Goal: Task Accomplishment & Management: Use online tool/utility

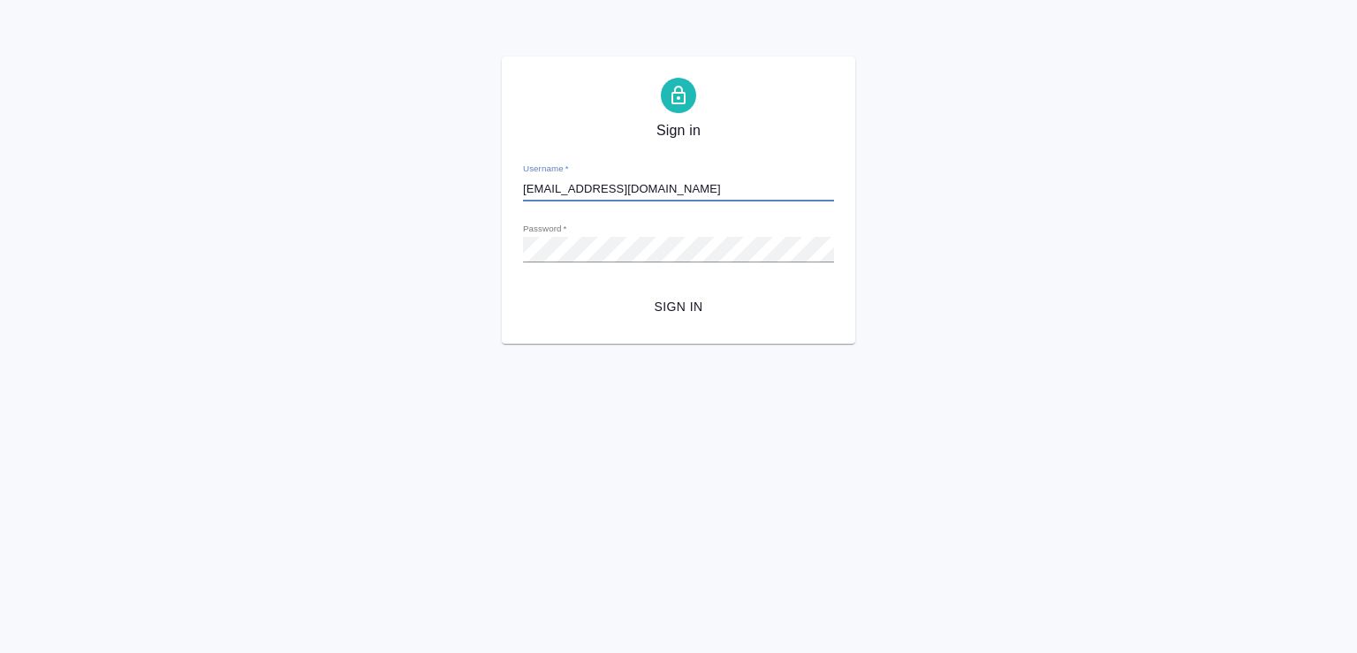
type input "[EMAIL_ADDRESS][DOMAIN_NAME]"
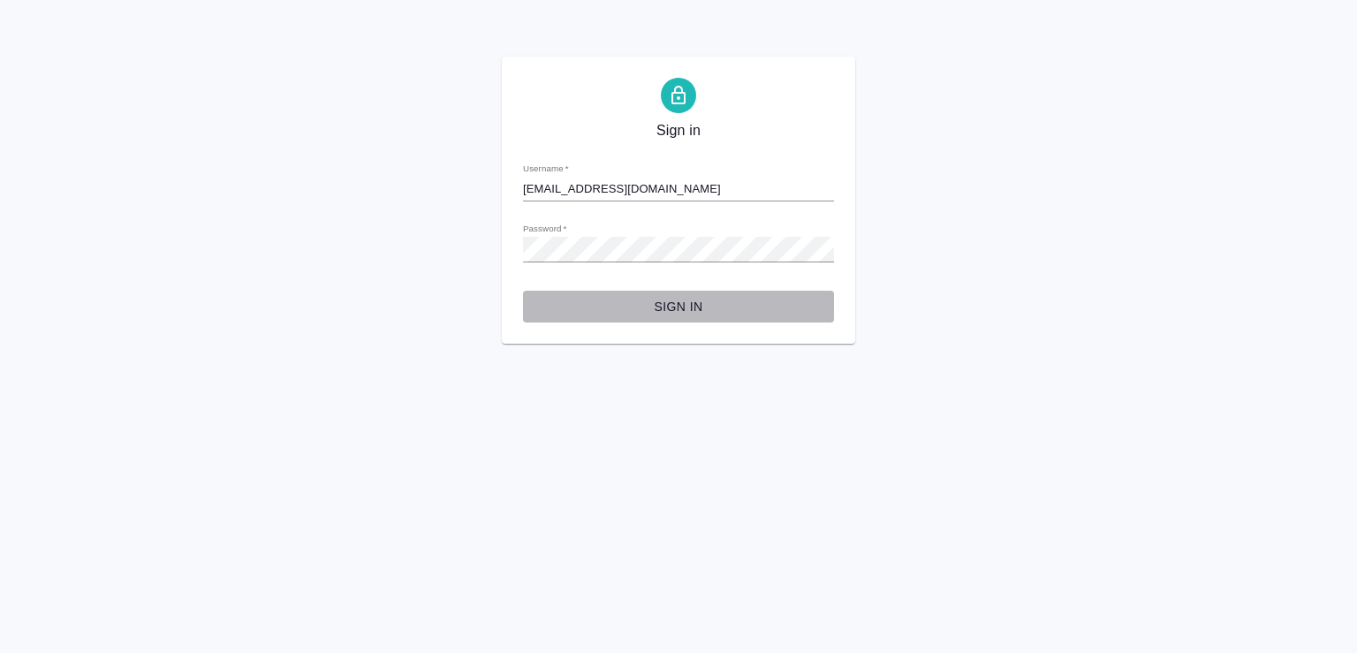
click at [676, 302] on span "Sign in" at bounding box center [678, 307] width 283 height 22
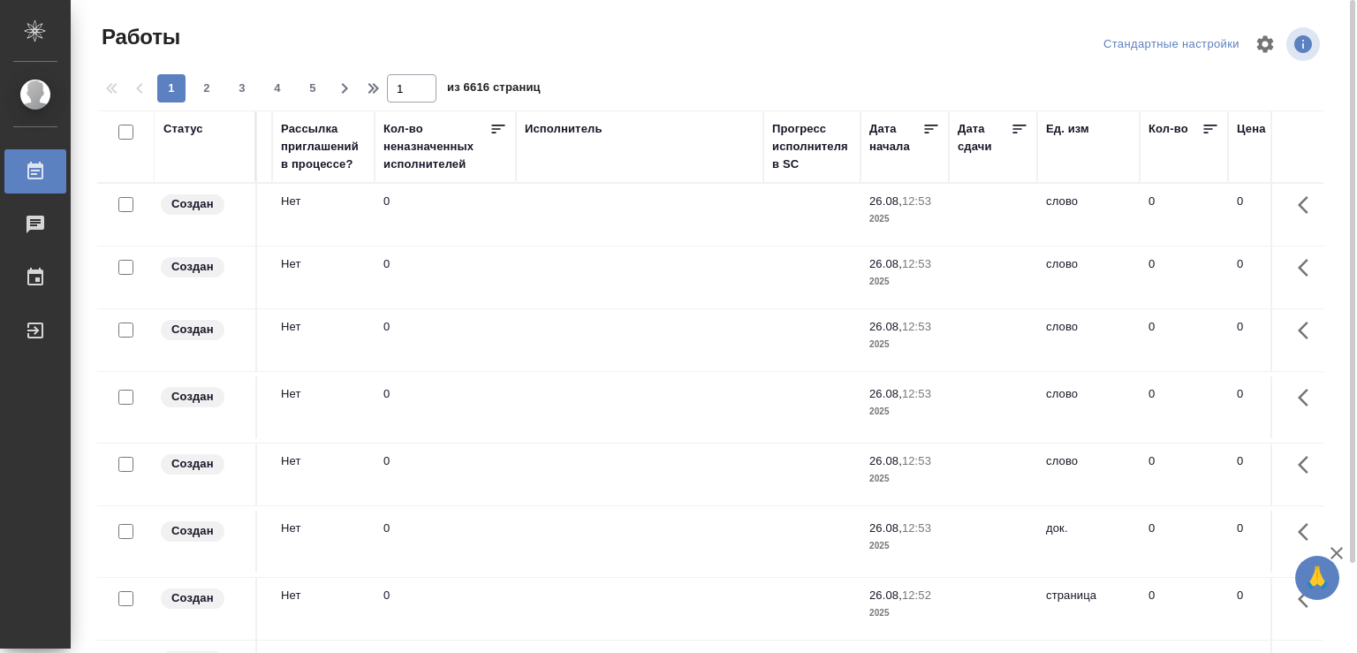
drag, startPoint x: 1231, startPoint y: 150, endPoint x: 1356, endPoint y: 138, distance: 125.2
click at [1356, 138] on tr "Статус Код Клиент Вид работ Вид услуги Языковая пара Подразделение Проектная ко…" at bounding box center [941, 146] width 3519 height 72
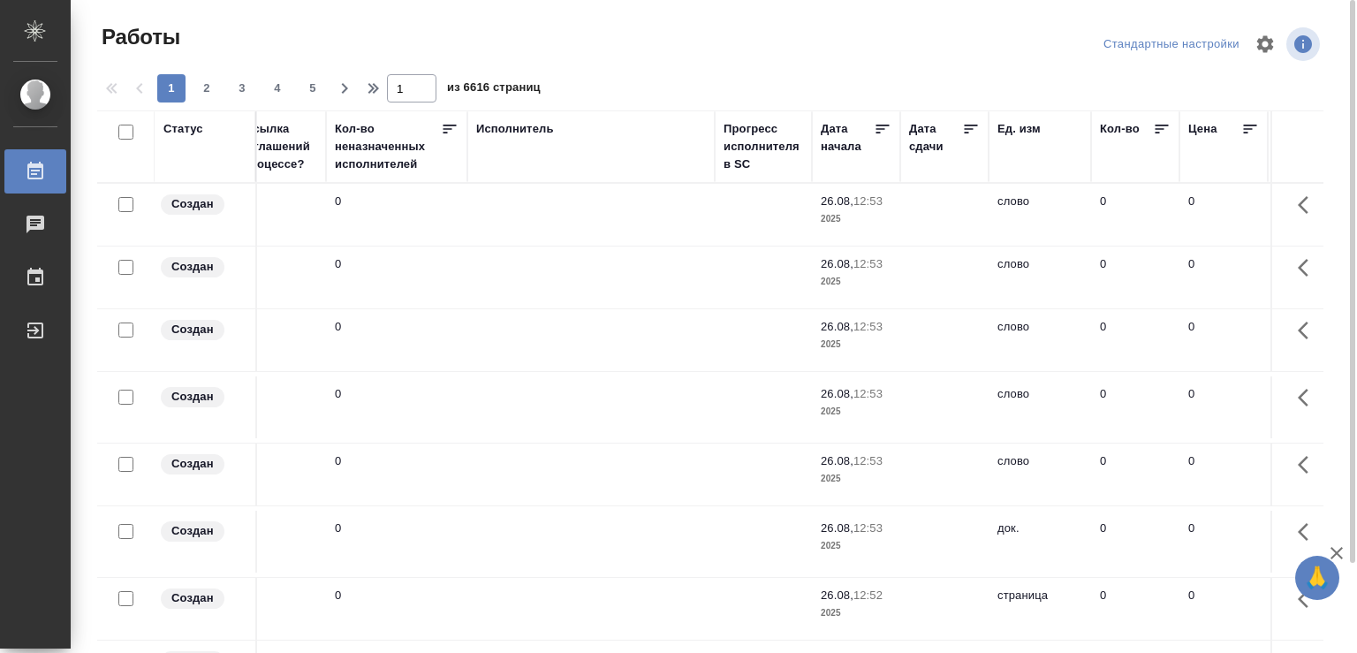
click at [609, 124] on div "Исполнитель" at bounding box center [591, 129] width 230 height 18
click at [498, 168] on div "Исполнитель" at bounding box center [591, 146] width 230 height 53
click at [502, 125] on div "Исполнитель" at bounding box center [515, 129] width 78 height 18
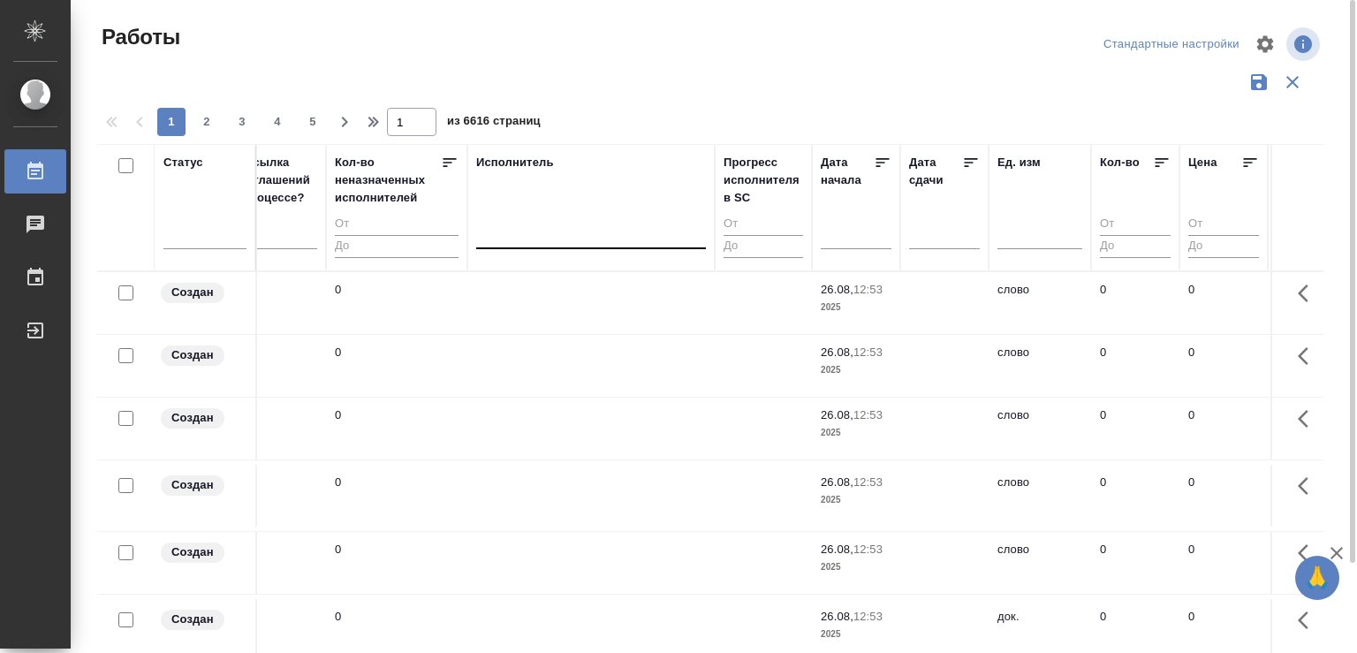
click at [520, 236] on div at bounding box center [591, 231] width 230 height 26
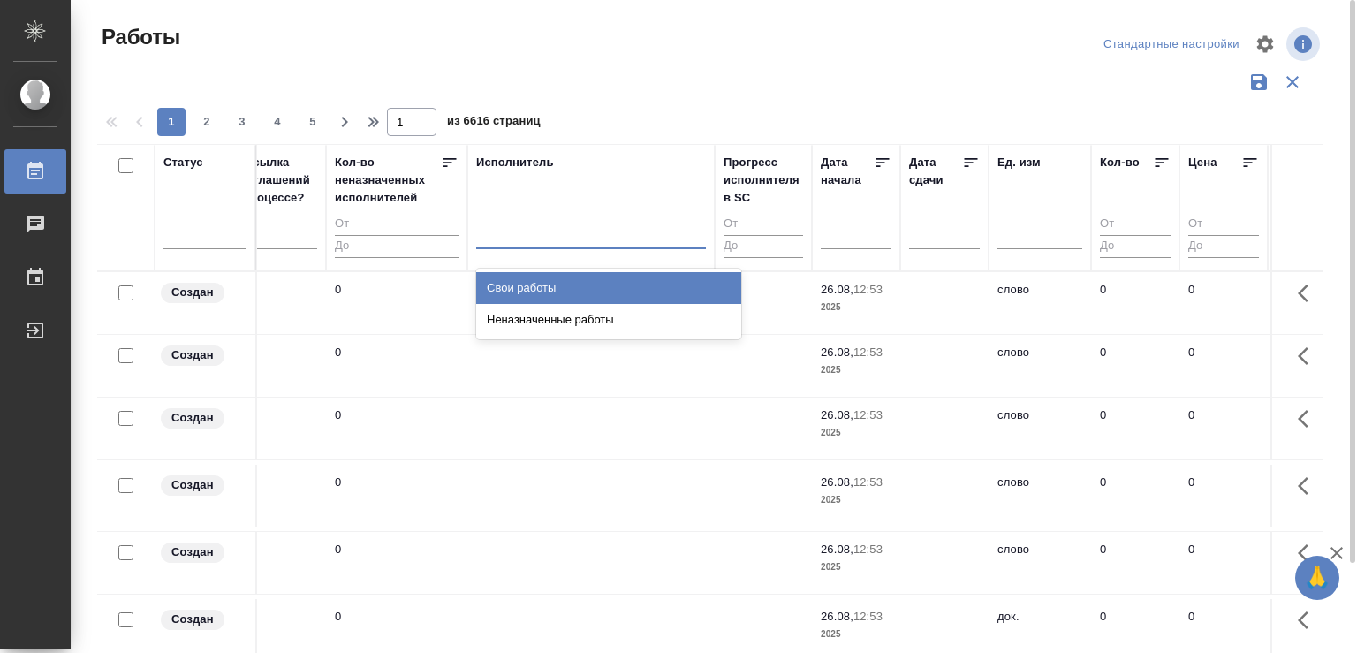
click at [518, 287] on div "Свои работы" at bounding box center [608, 288] width 265 height 32
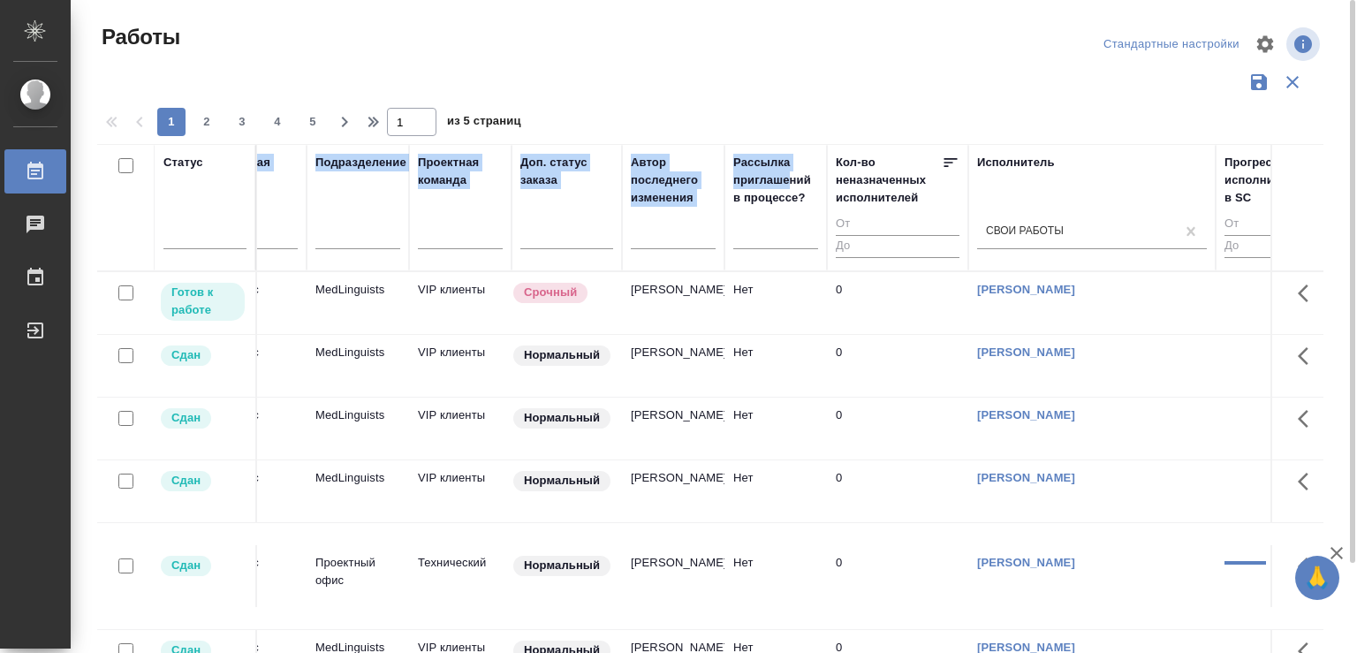
scroll to position [0, 0]
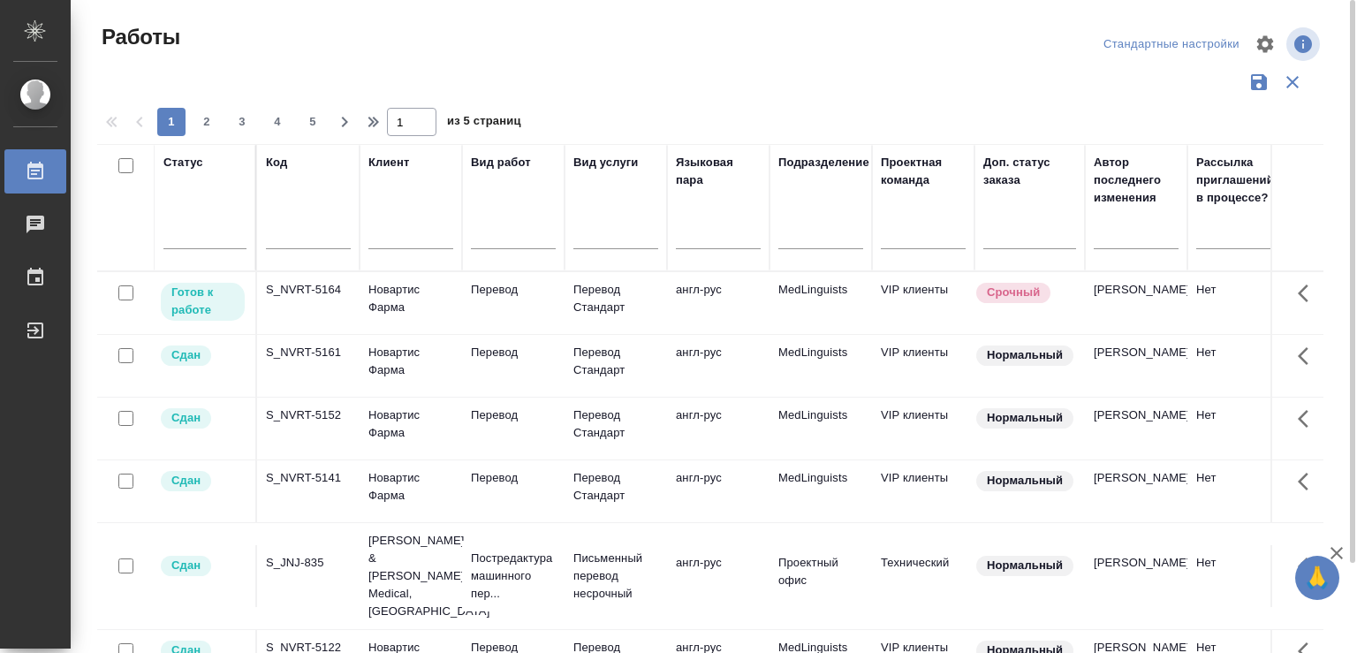
drag, startPoint x: 286, startPoint y: 187, endPoint x: 18, endPoint y: 200, distance: 268.8
click at [97, 200] on div "Статус Код Клиент Вид работ Вид услуги Языковая пара Подразделение Проектная ко…" at bounding box center [710, 462] width 1226 height 636
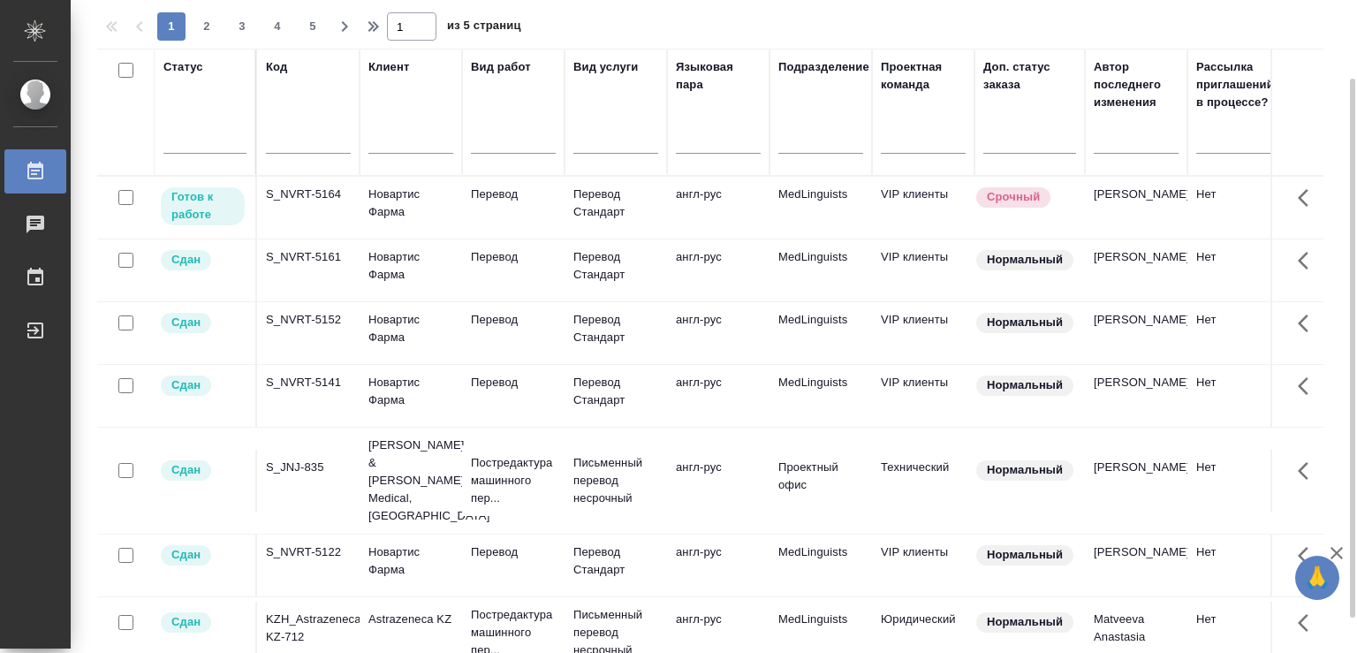
scroll to position [186, 0]
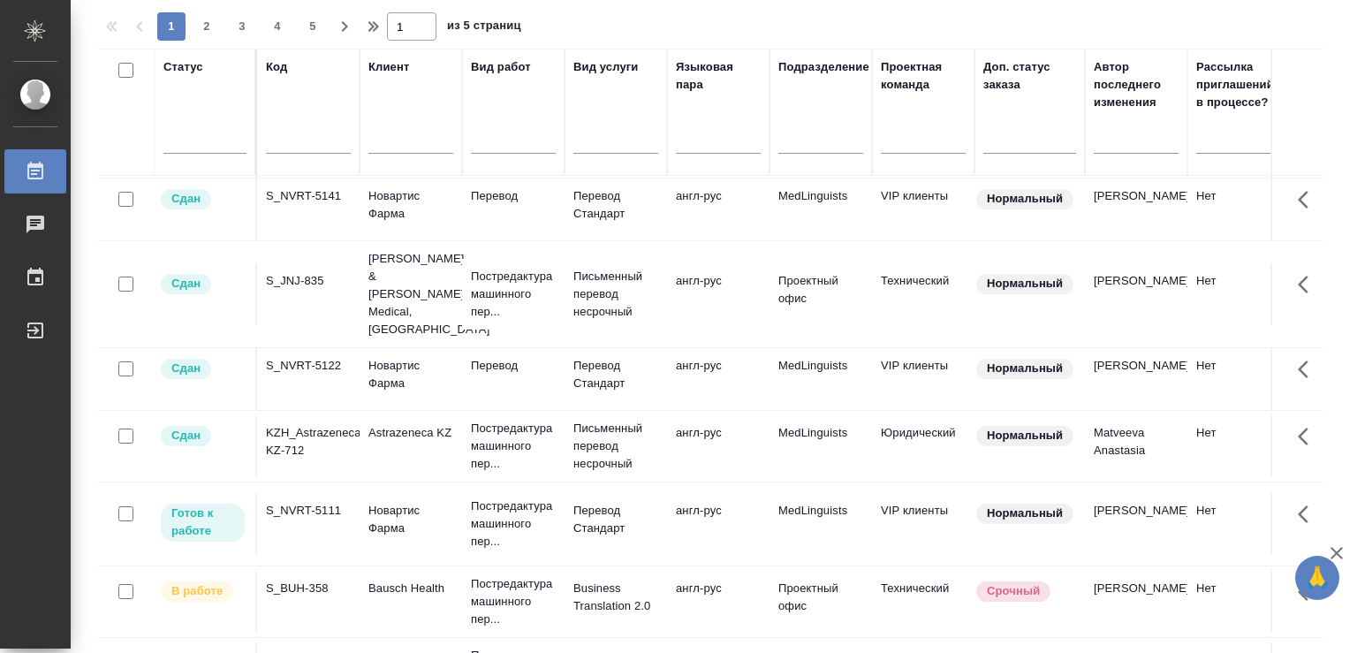
click at [325, 493] on td "S_NVRT-5111" at bounding box center [308, 524] width 102 height 62
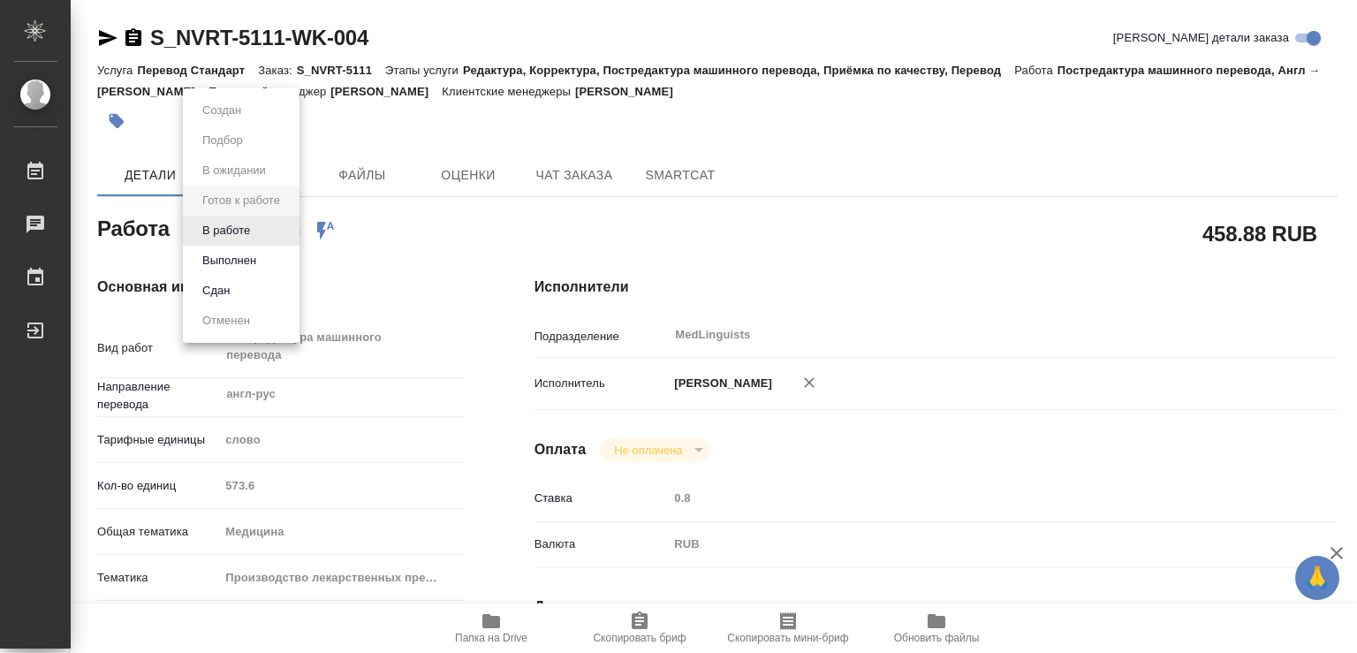
click at [284, 224] on body "🙏 .cls-1 fill:#fff; AWATERA Chechilova Mariia Работы Чаты График Выйти S_NVRT-5…" at bounding box center [678, 326] width 1357 height 653
click at [231, 222] on button "В работе" at bounding box center [226, 230] width 58 height 19
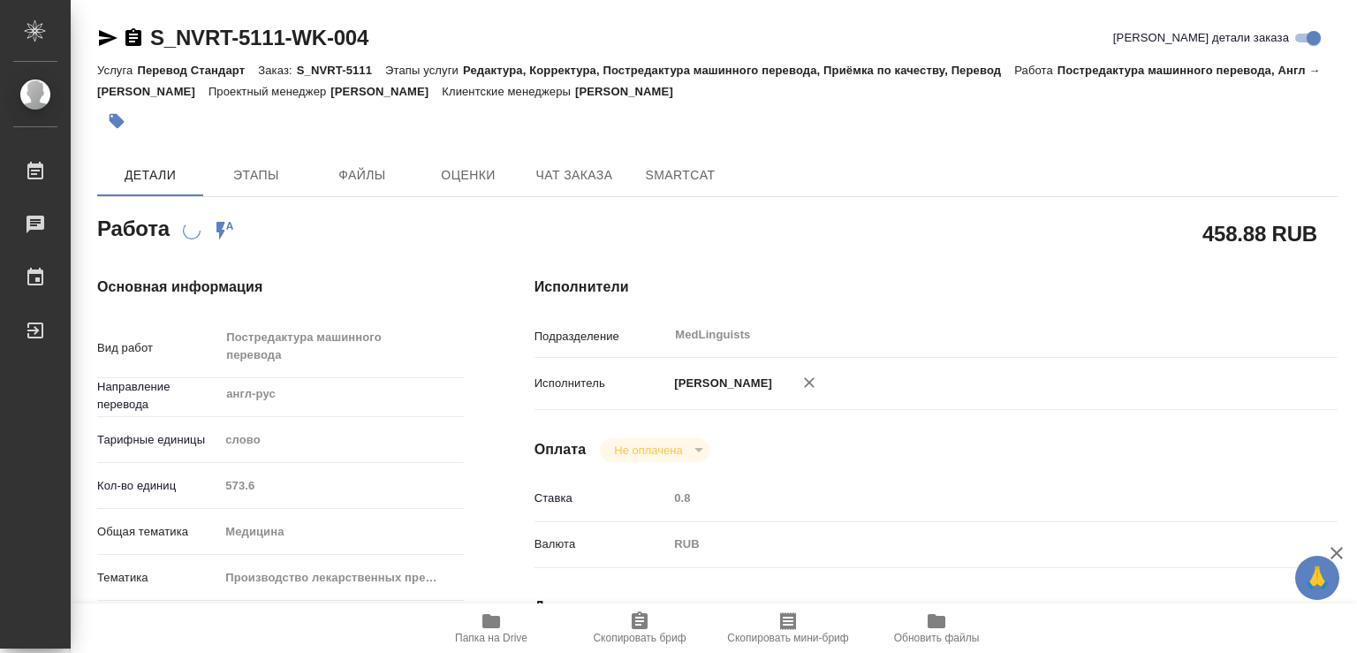
click at [488, 610] on icon "button" at bounding box center [490, 620] width 21 height 21
type textarea "x"
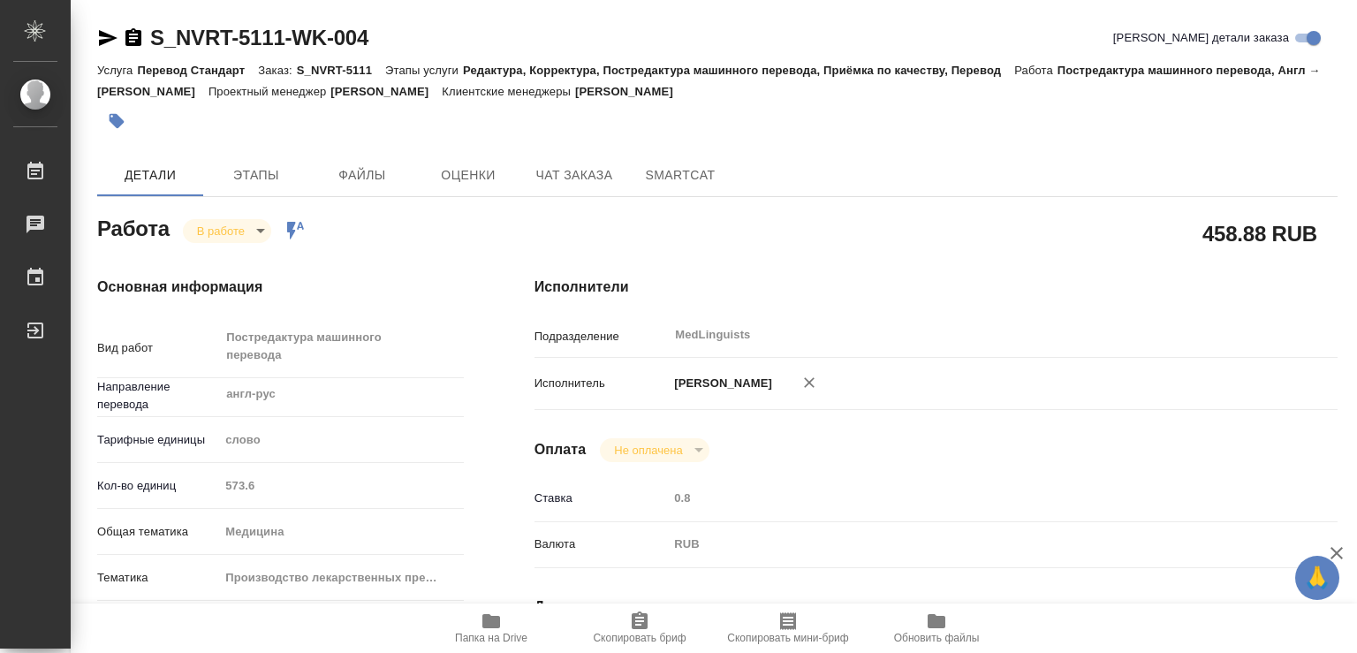
type textarea "x"
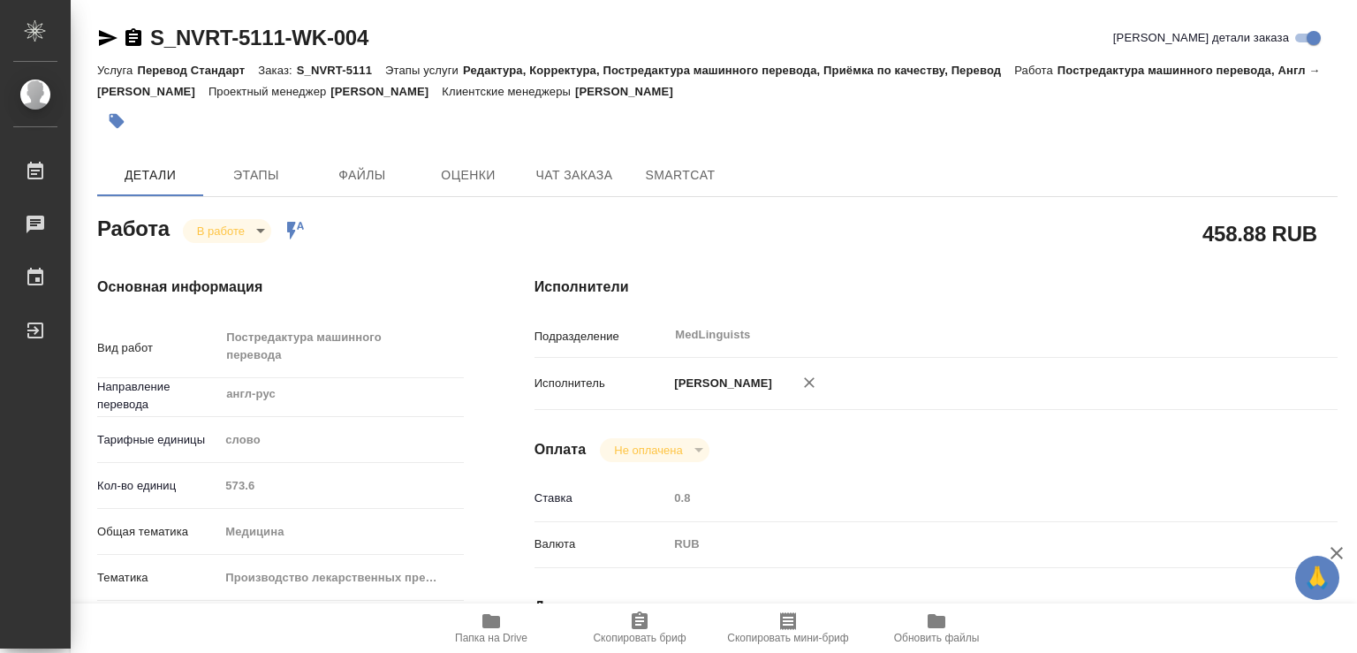
type textarea "x"
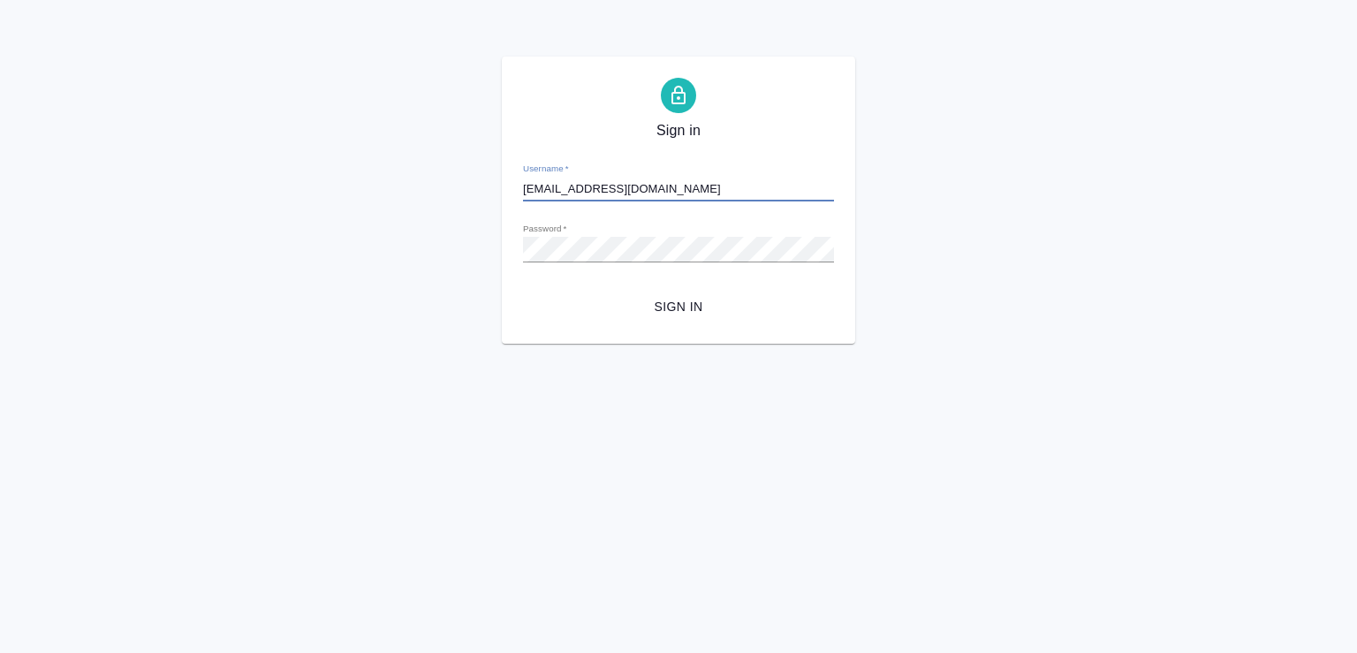
type input "[EMAIL_ADDRESS][DOMAIN_NAME]"
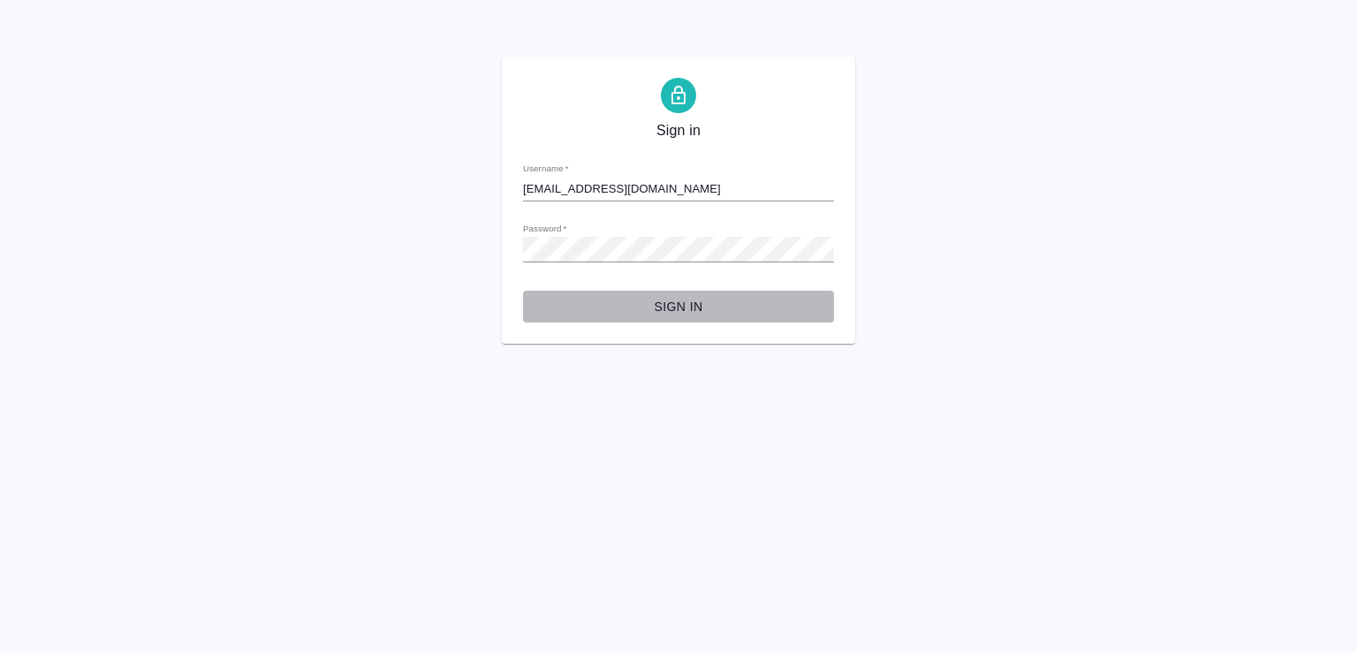
click at [684, 304] on span "Sign in" at bounding box center [678, 307] width 283 height 22
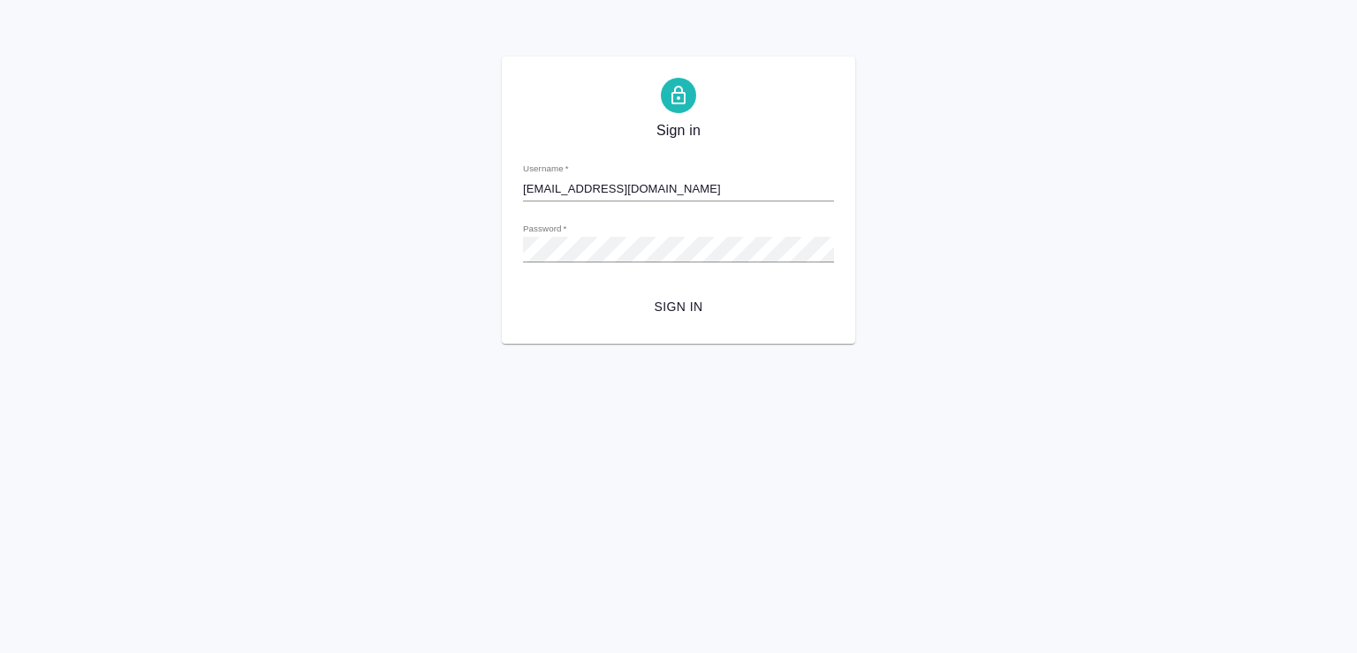
type input "[EMAIL_ADDRESS][DOMAIN_NAME]"
click at [675, 306] on span "Sign in" at bounding box center [678, 307] width 283 height 22
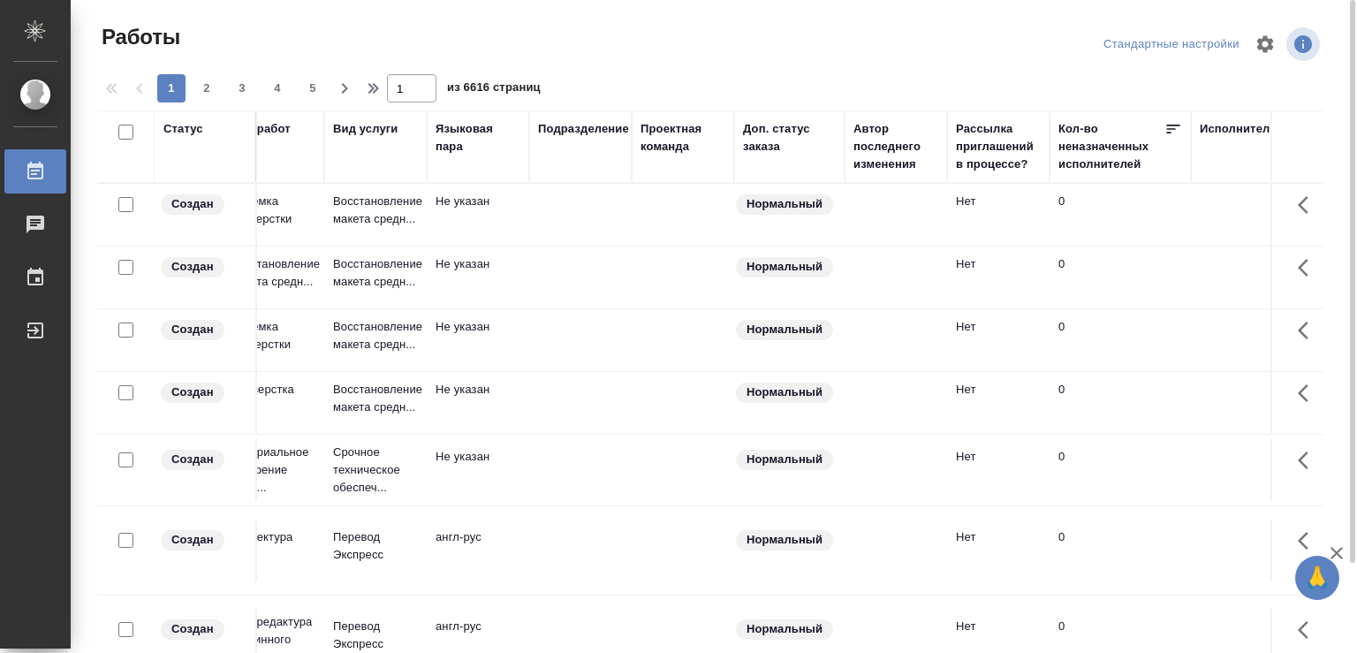
scroll to position [102, 0]
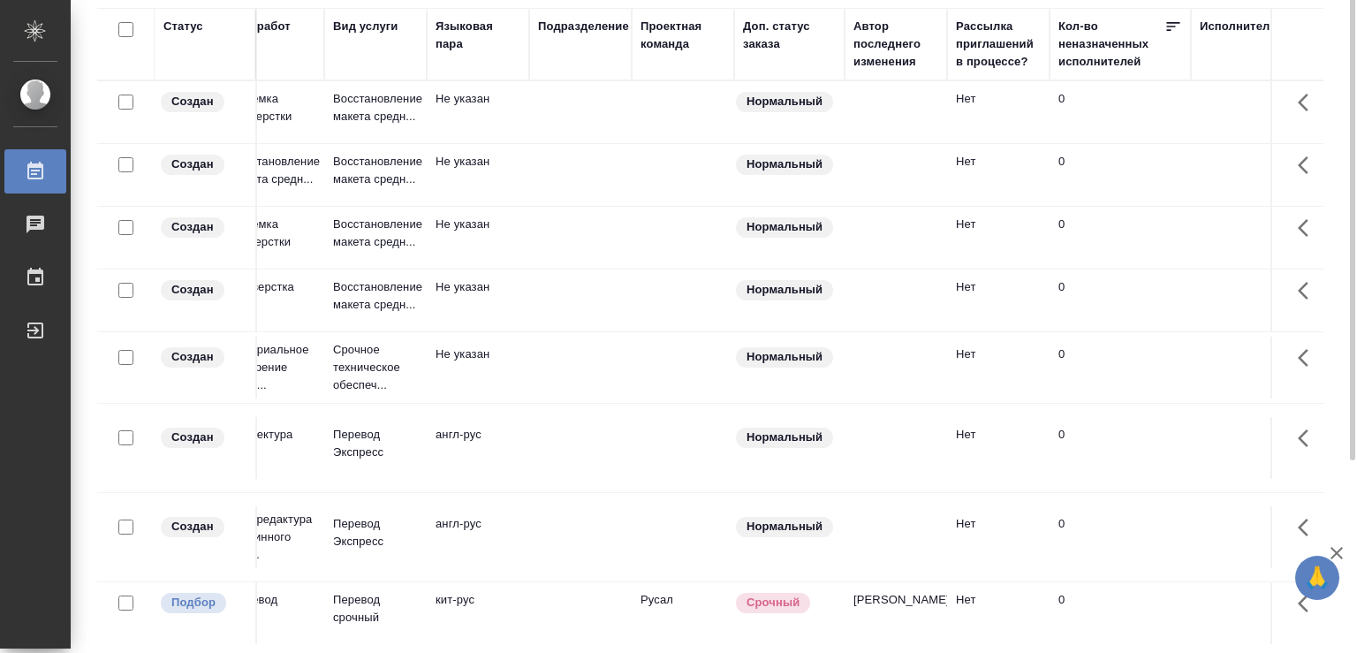
click at [1356, 136] on div at bounding box center [1349, 224] width 13 height 653
click at [1217, 23] on div "Исполнитель" at bounding box center [1238, 27] width 78 height 18
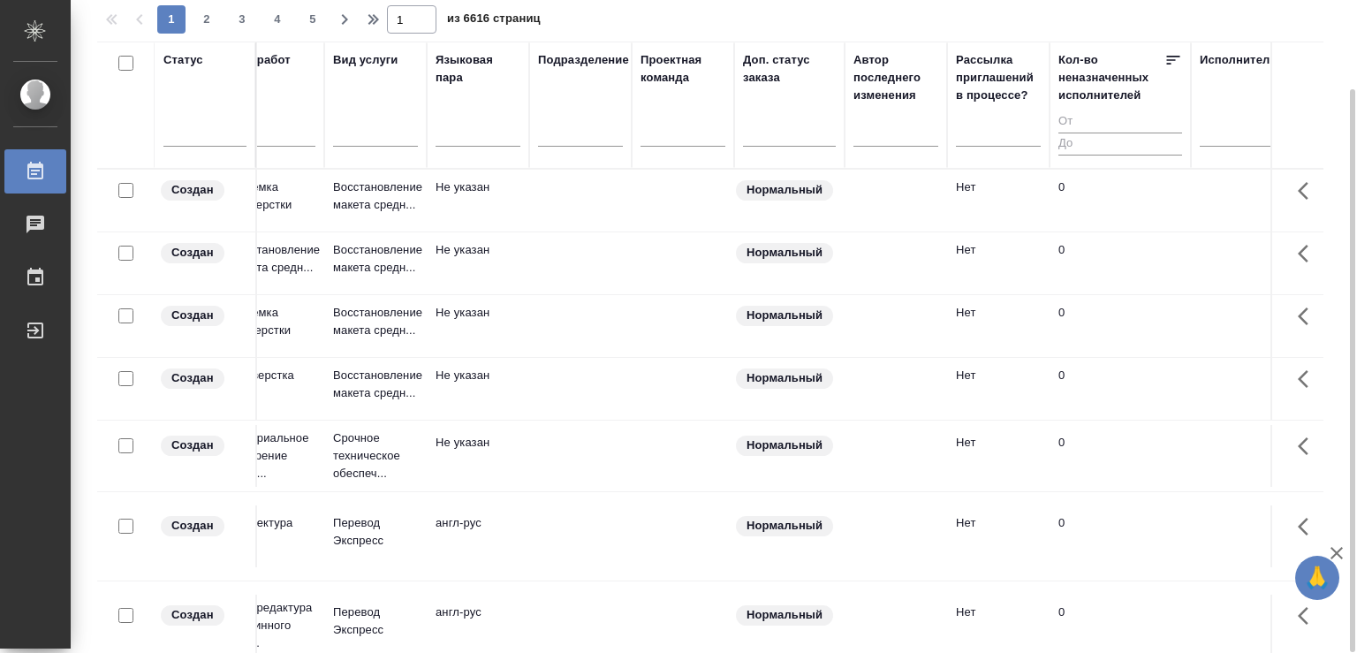
click at [1221, 65] on div "Исполнитель" at bounding box center [1238, 60] width 78 height 18
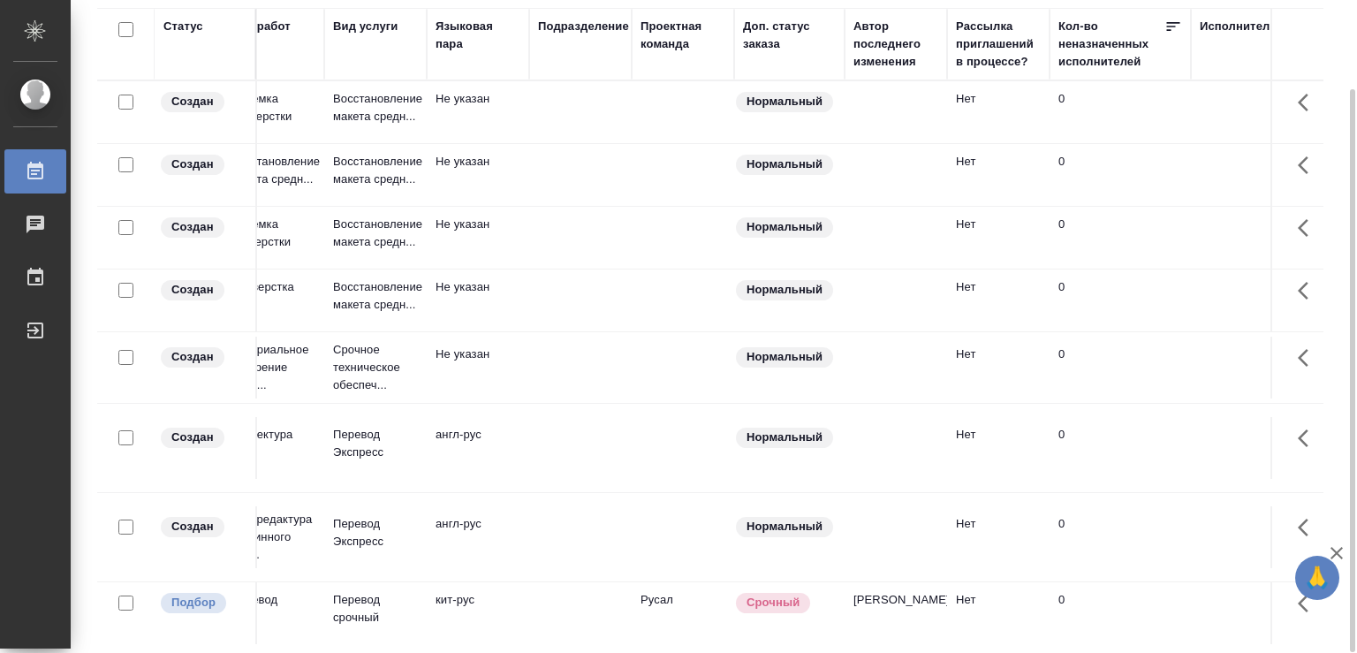
click at [1220, 132] on td at bounding box center [1314, 112] width 247 height 62
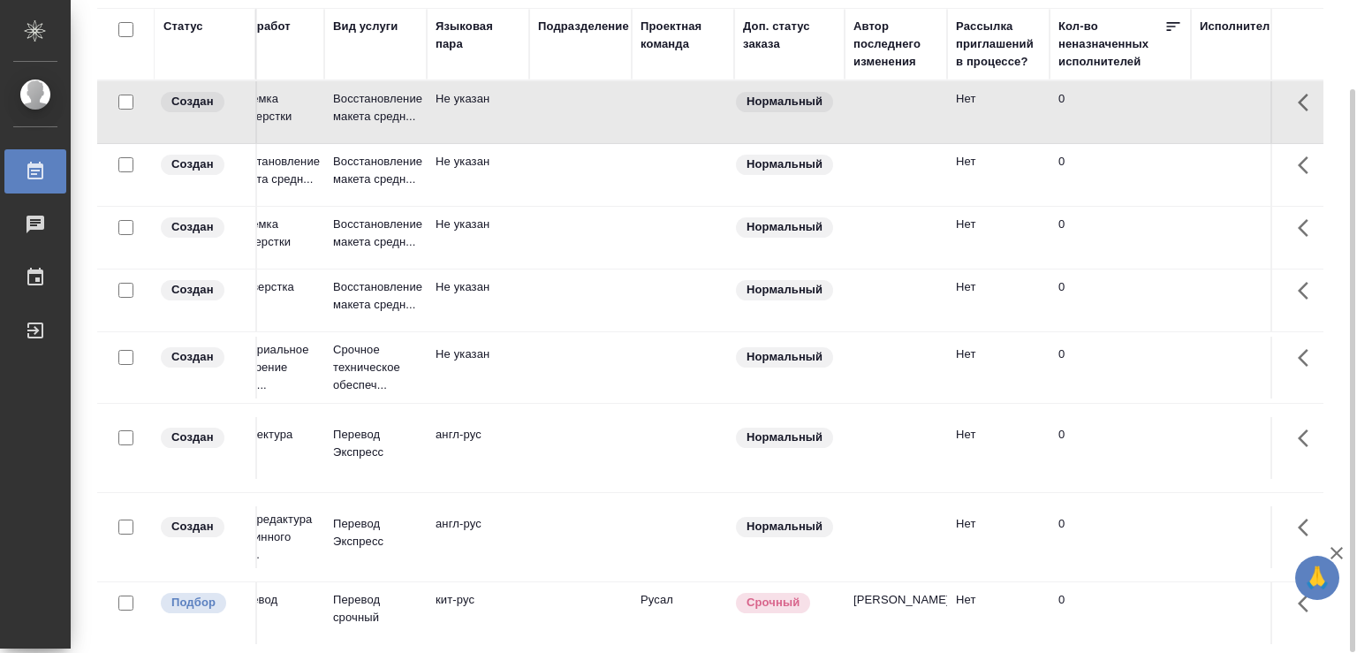
click at [1216, 19] on div "Исполнитель" at bounding box center [1238, 27] width 78 height 18
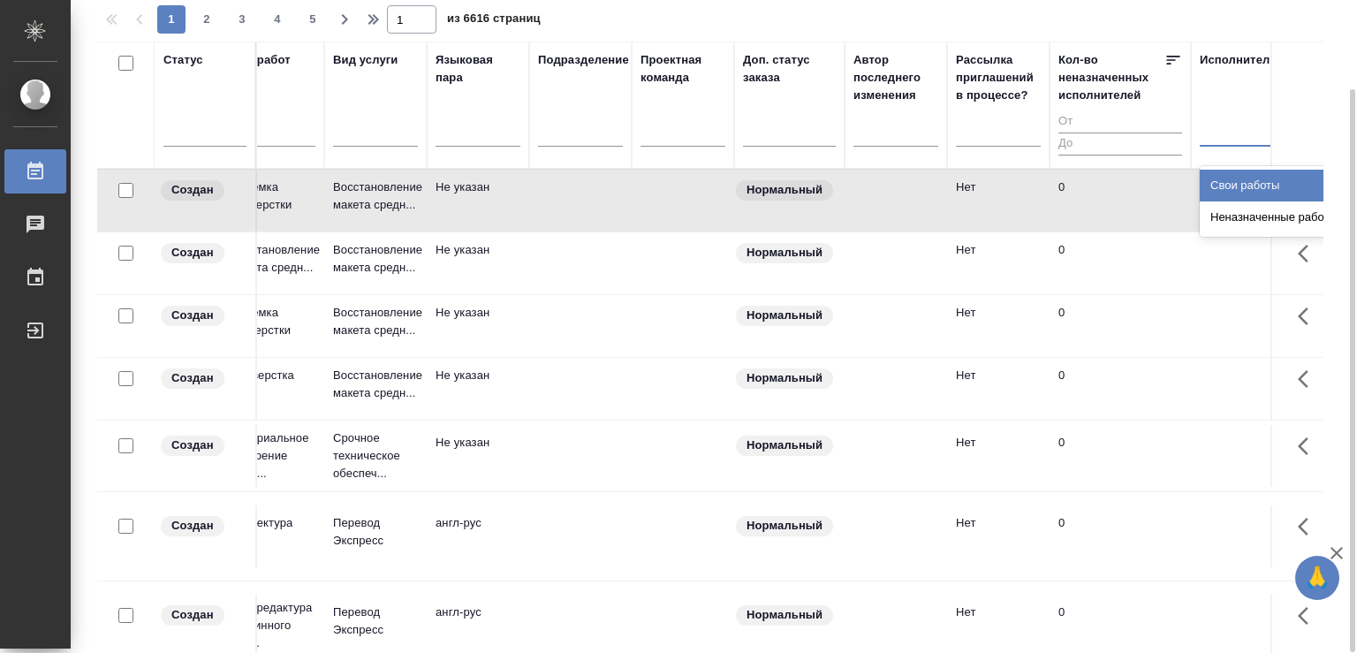
click at [1218, 131] on div at bounding box center [1314, 129] width 230 height 26
click at [1231, 183] on div "Свои работы" at bounding box center [1331, 186] width 265 height 32
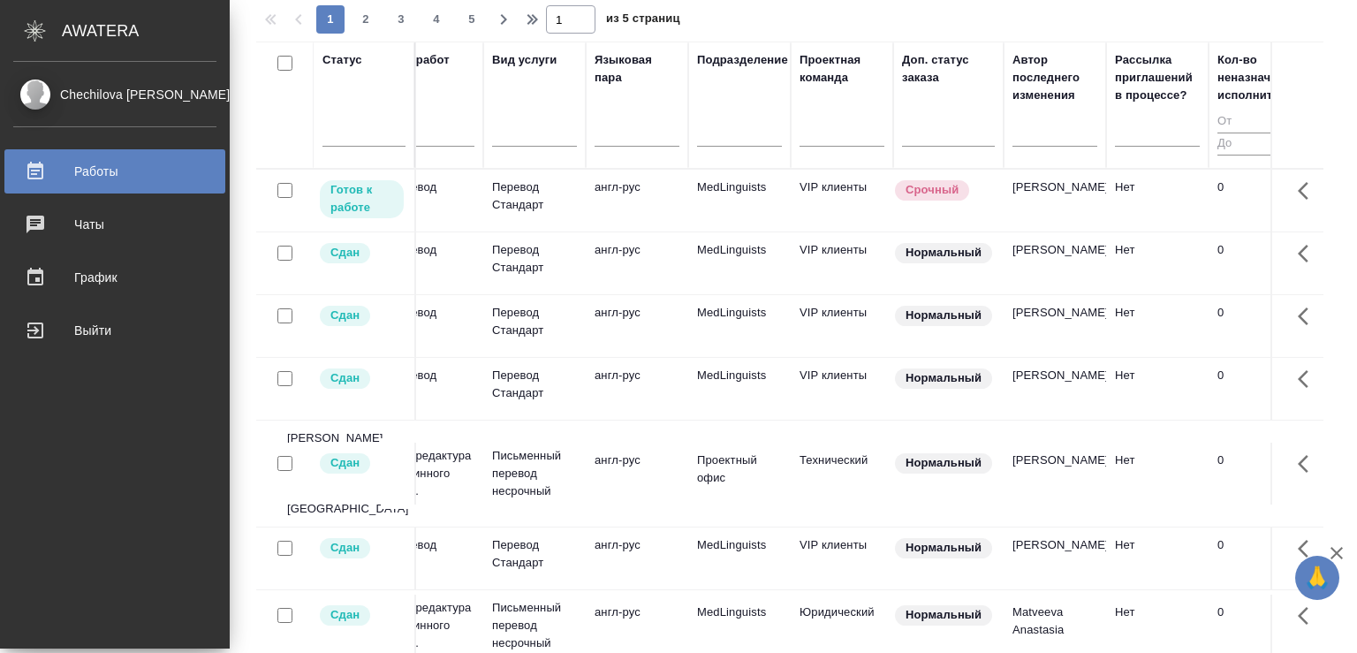
drag, startPoint x: 579, startPoint y: 203, endPoint x: 0, endPoint y: 207, distance: 579.4
click at [0, 207] on div ".cls-1 fill:#fff; AWATERA Chechilova Mariia Работы 0 Чаты График Выйти Работы С…" at bounding box center [678, 326] width 1357 height 653
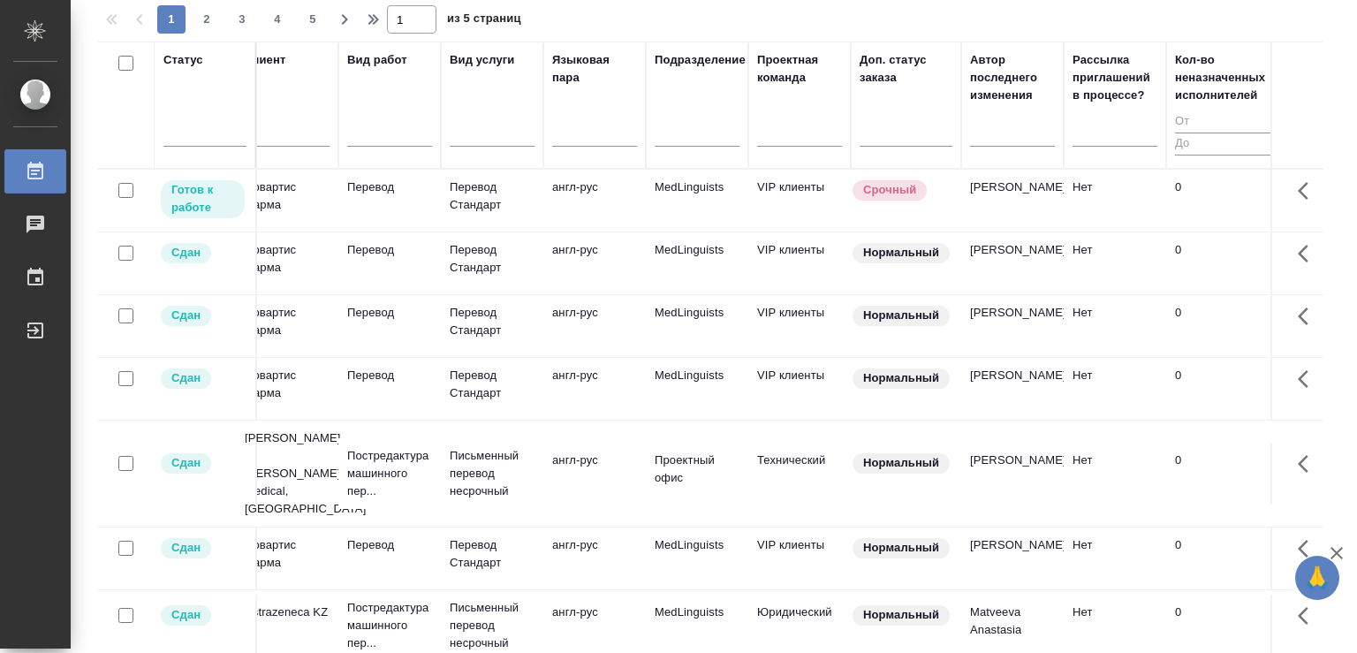
scroll to position [0, 0]
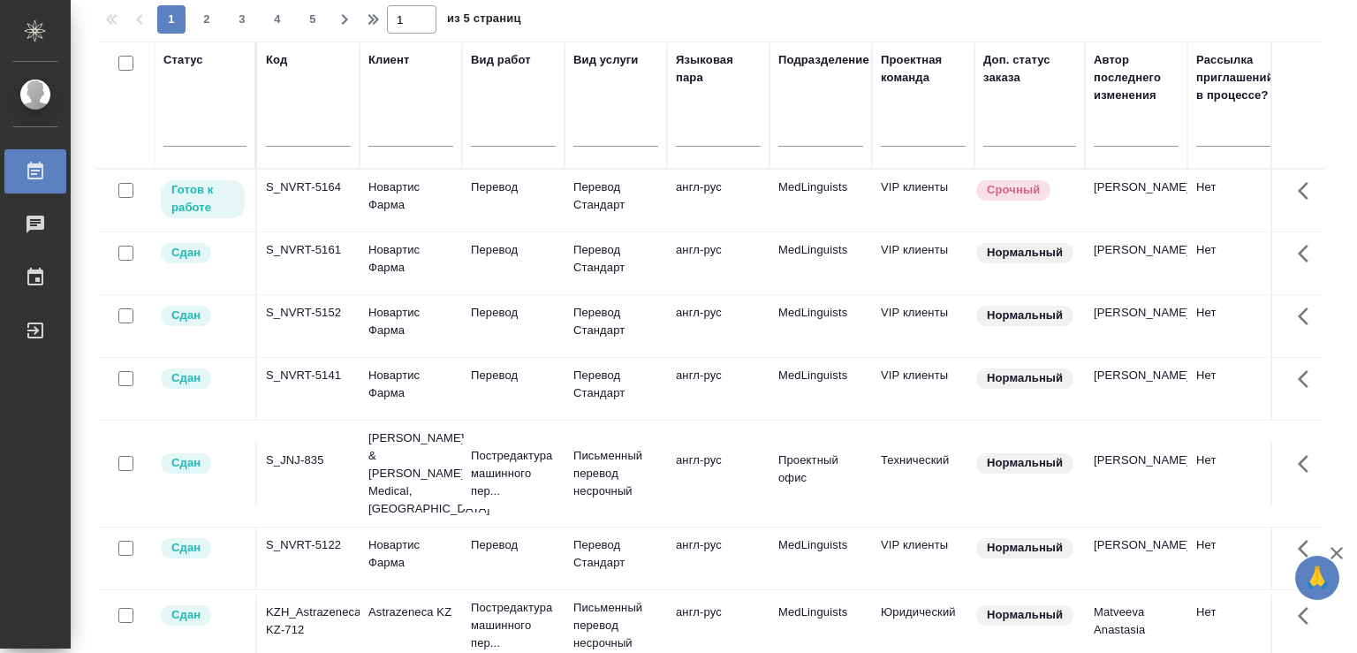
drag, startPoint x: 305, startPoint y: 89, endPoint x: 44, endPoint y: 101, distance: 260.8
click at [97, 101] on div "Статус Код Клиент Вид работ Вид услуги Языковая пара Подразделение Проектная ко…" at bounding box center [710, 360] width 1226 height 636
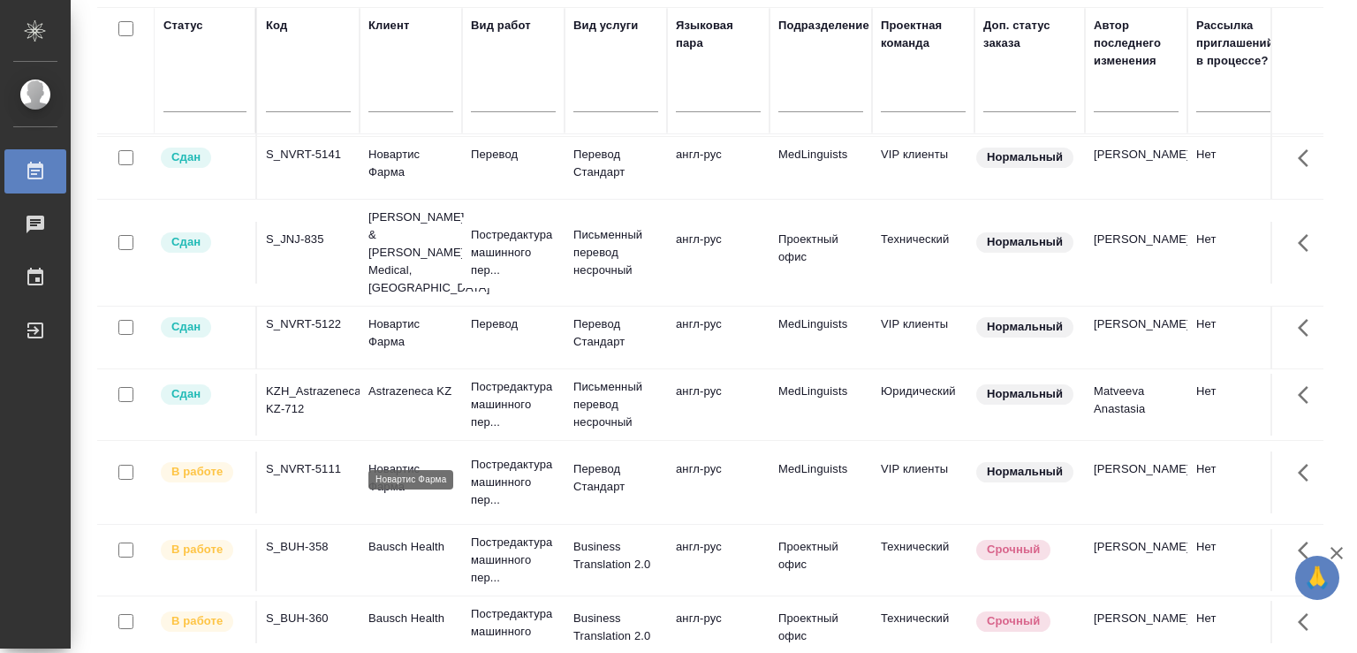
click at [448, 460] on p "Новартис Фарма" at bounding box center [410, 477] width 85 height 35
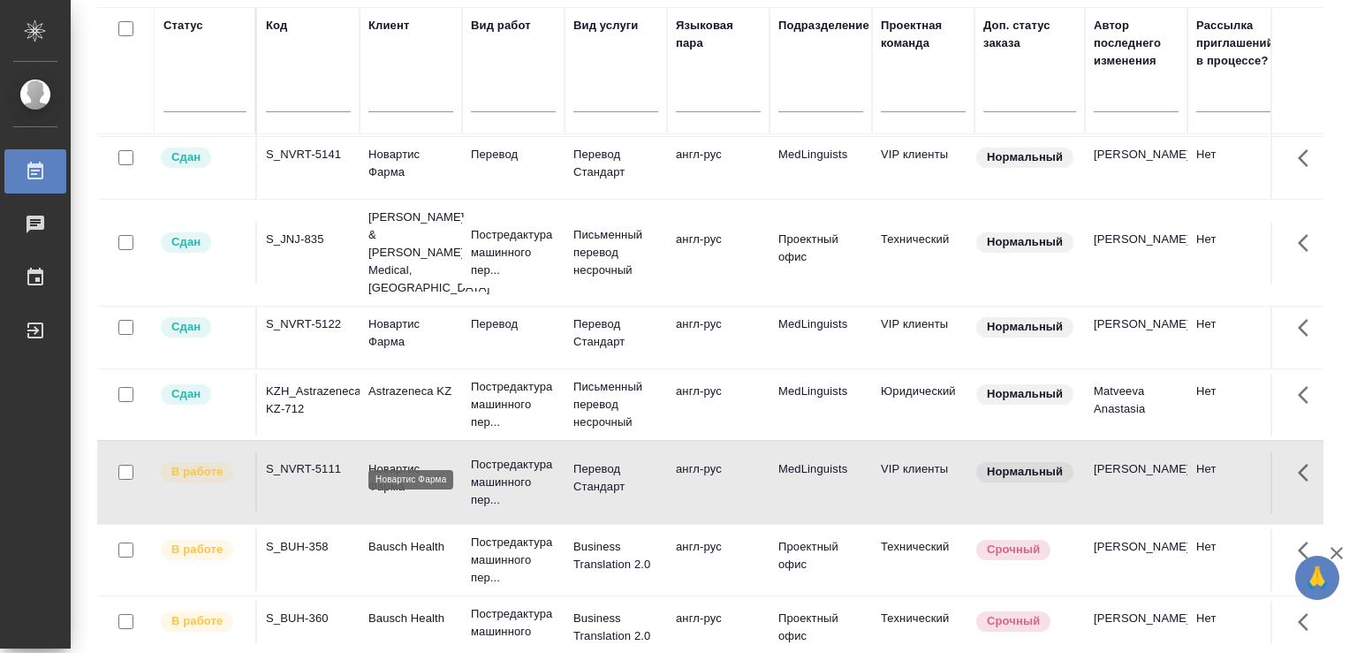
click at [448, 460] on p "Новартис Фарма" at bounding box center [410, 477] width 85 height 35
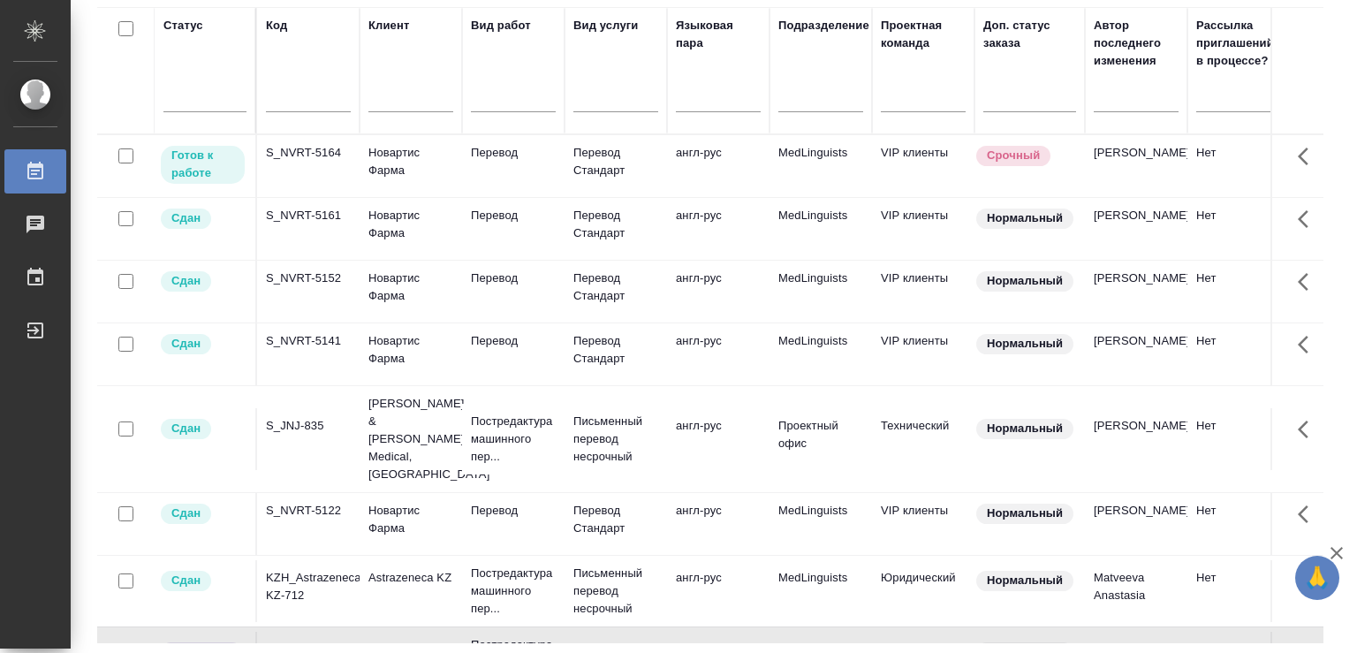
scroll to position [279, 0]
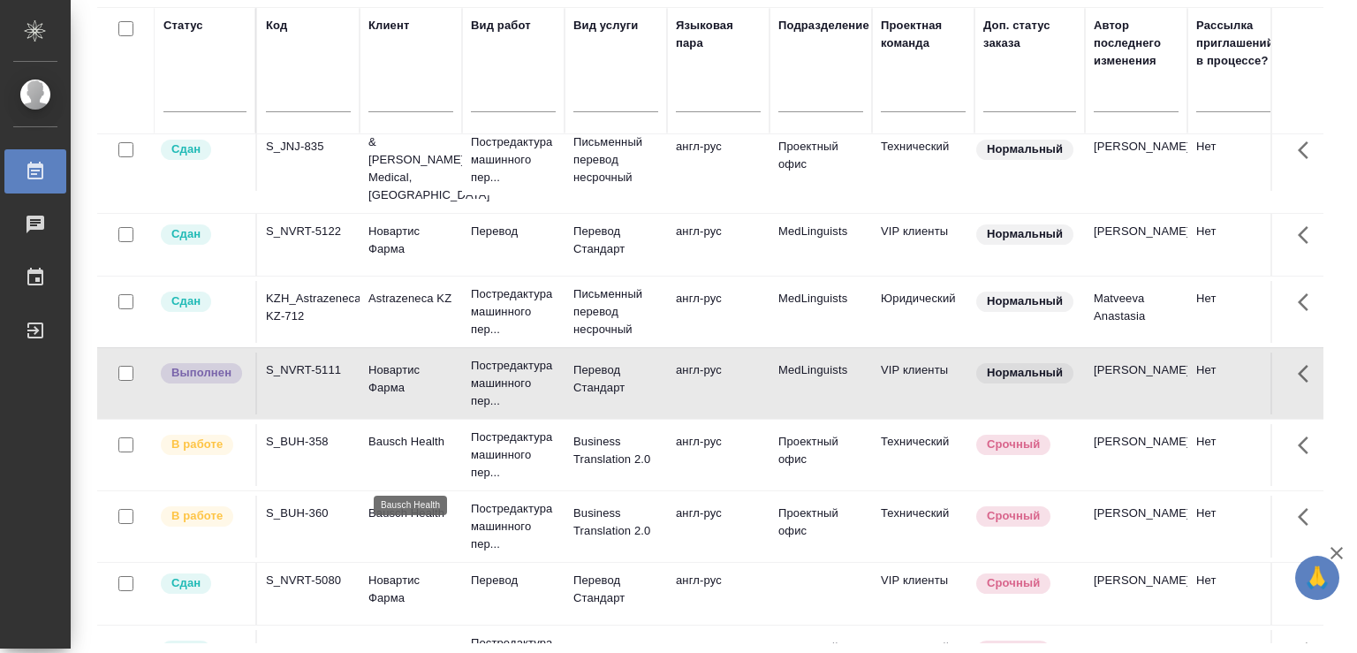
click at [426, 504] on p "Bausch Health" at bounding box center [410, 513] width 85 height 18
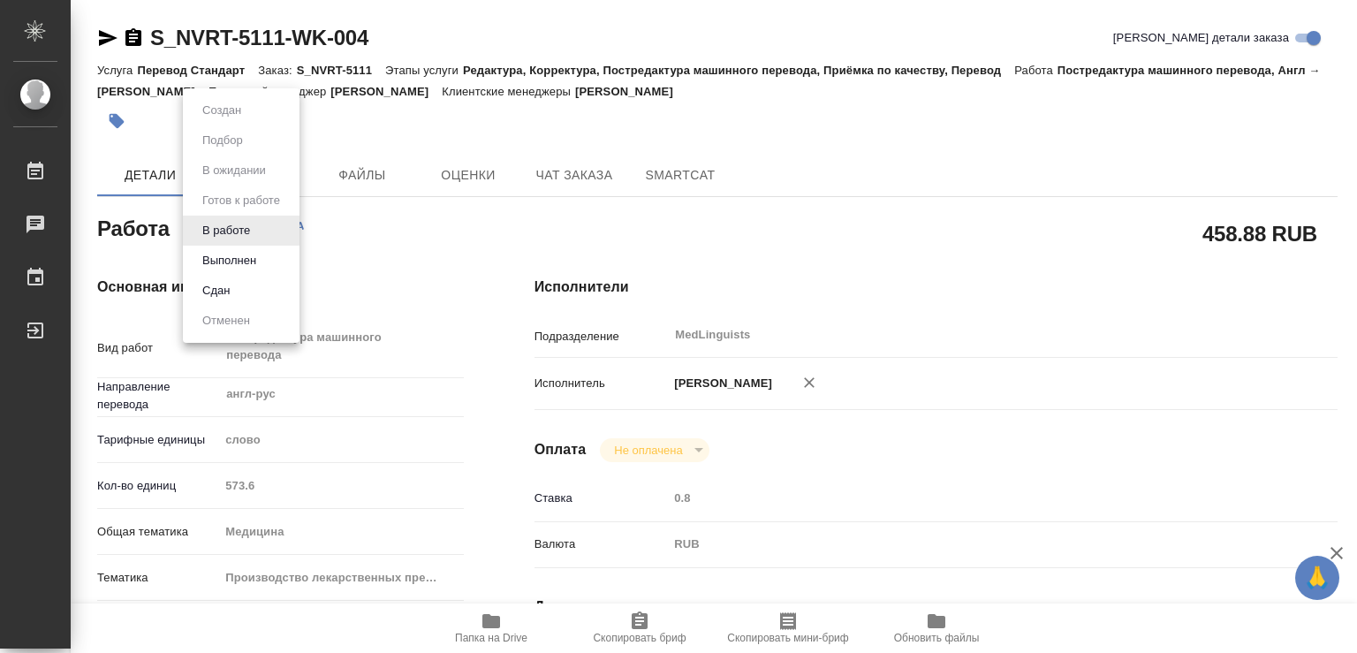
click at [258, 228] on body "🙏 .cls-1 fill:#fff; AWATERA Chechilova [PERSON_NAME] Чаты График Выйти S_NVRT-5…" at bounding box center [678, 326] width 1357 height 653
click at [222, 254] on button "Выполнен" at bounding box center [229, 260] width 64 height 19
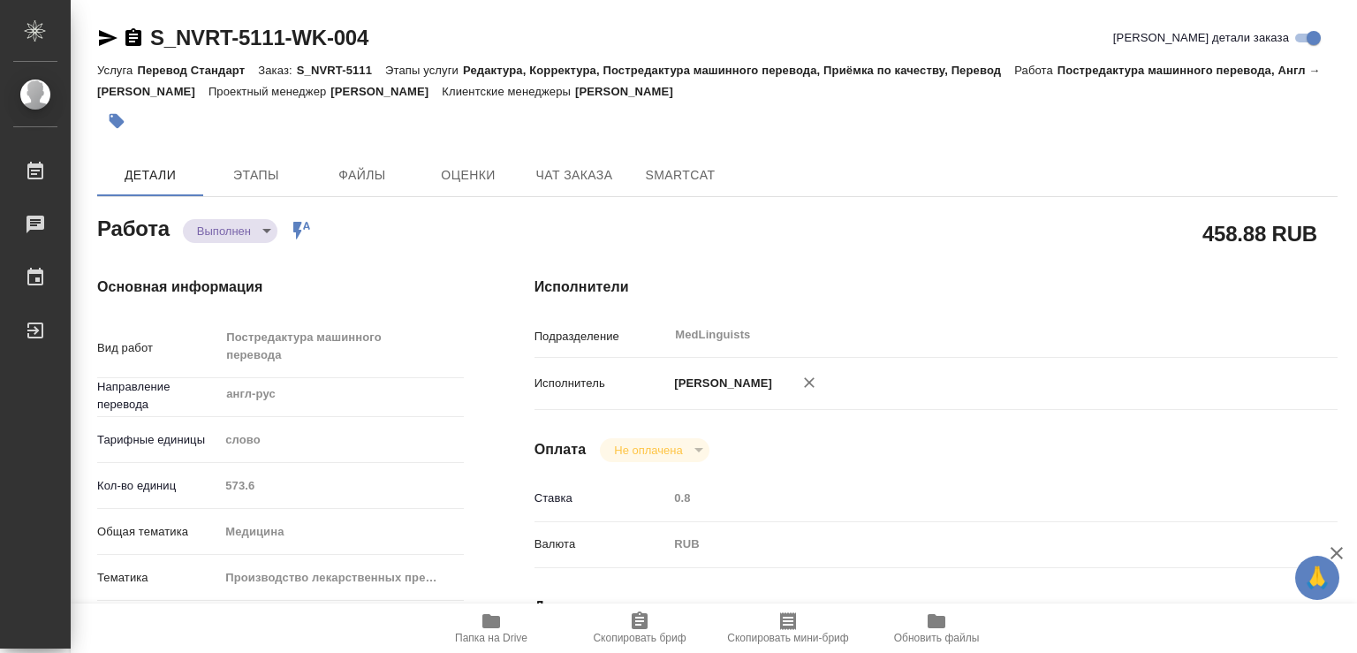
type textarea "x"
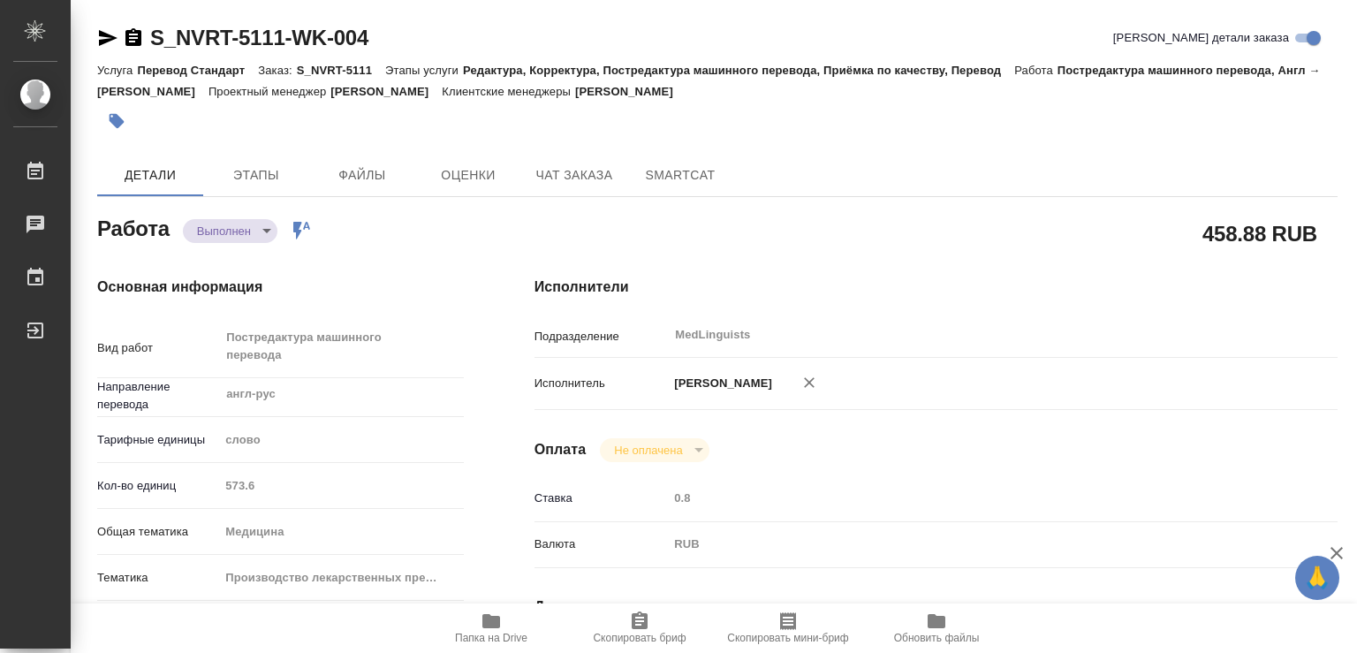
type textarea "x"
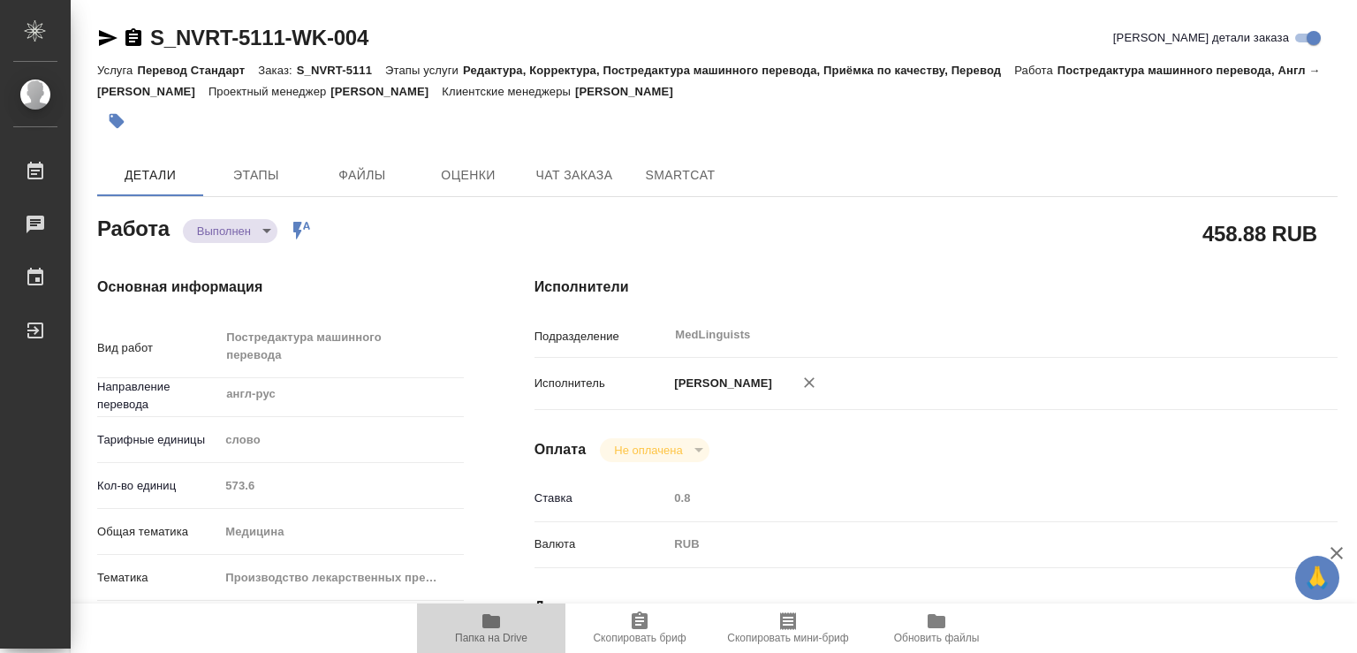
click at [493, 624] on icon "button" at bounding box center [491, 621] width 18 height 14
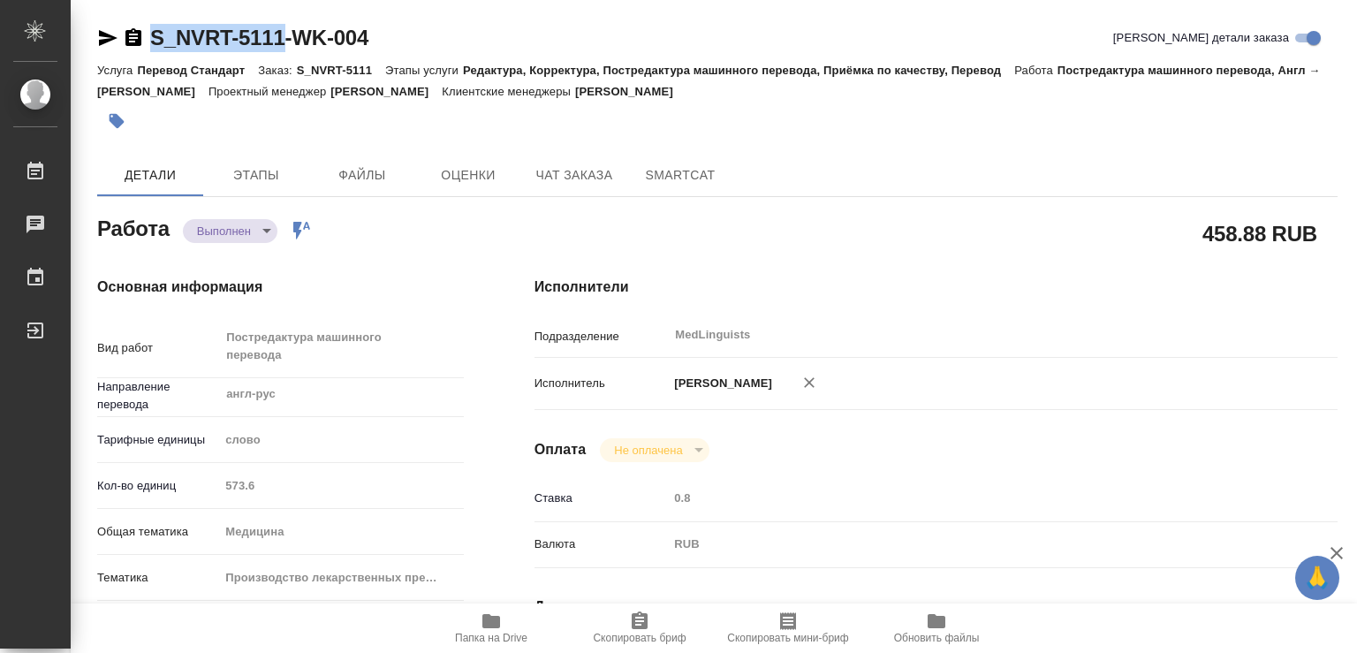
drag, startPoint x: 148, startPoint y: 27, endPoint x: 284, endPoint y: 39, distance: 137.4
click at [284, 39] on div "S_NVRT-5111-WK-004" at bounding box center [232, 38] width 271 height 28
copy link "S_NVRT-5111"
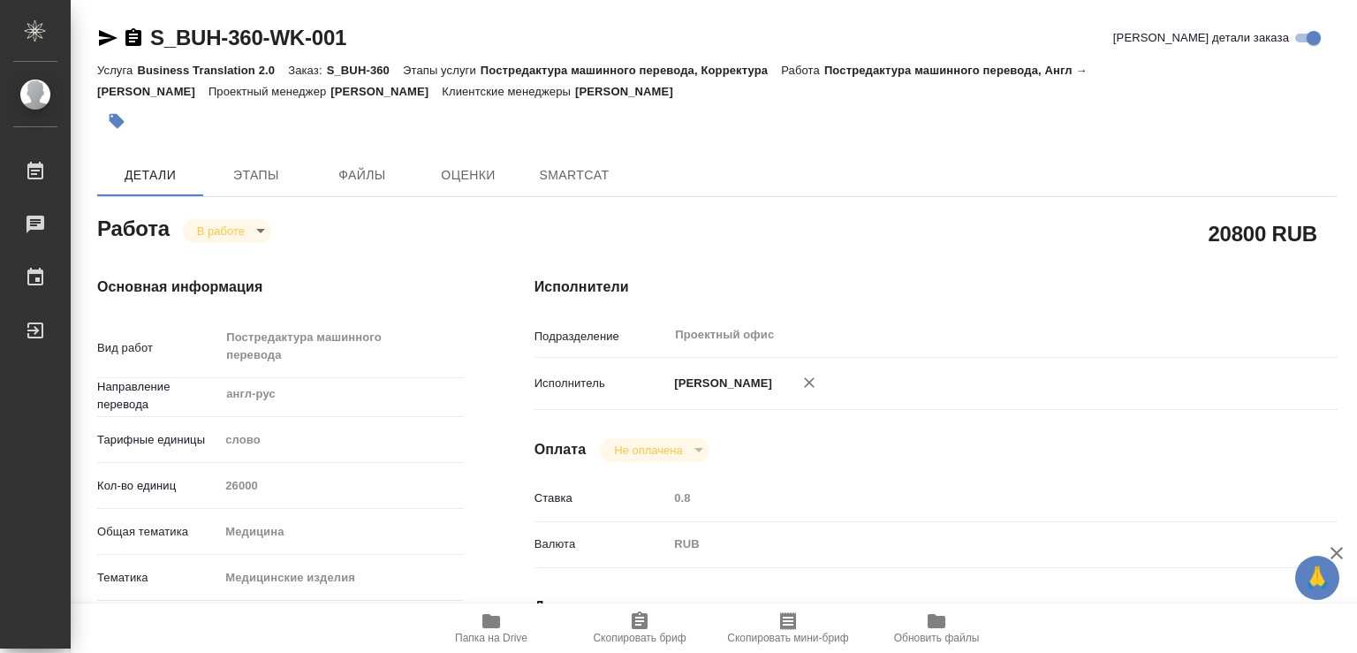
type textarea "x"
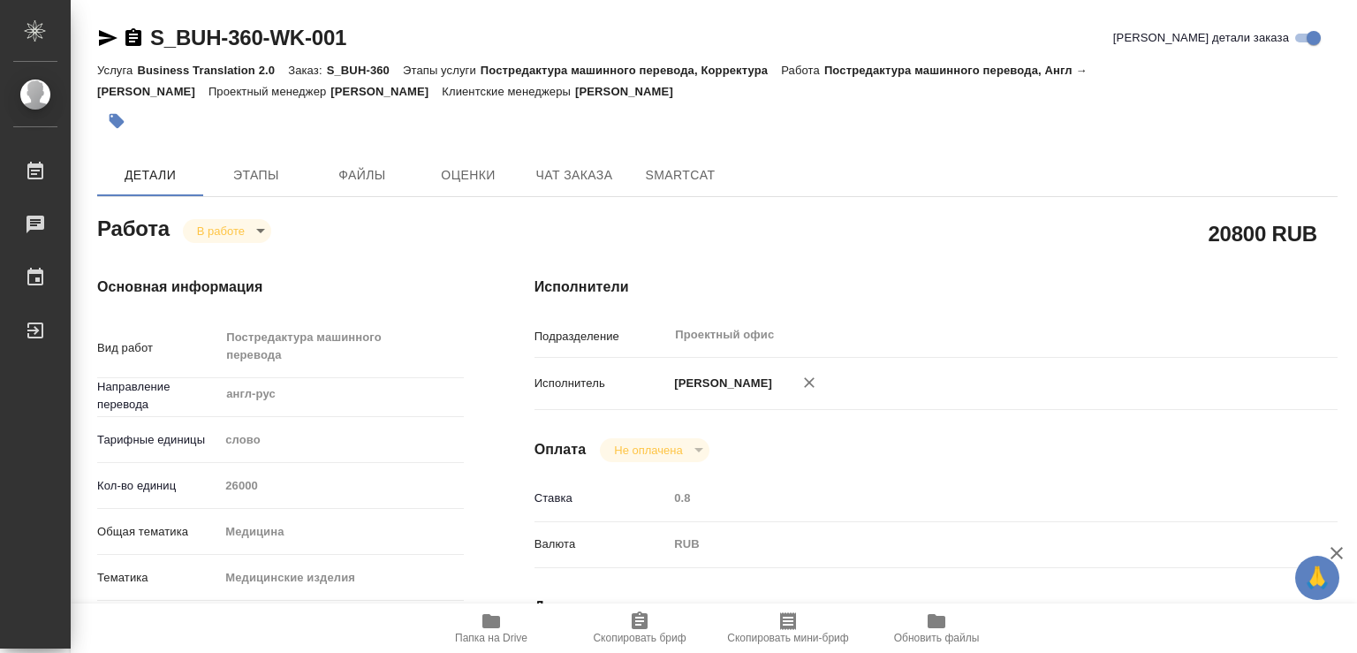
type textarea "x"
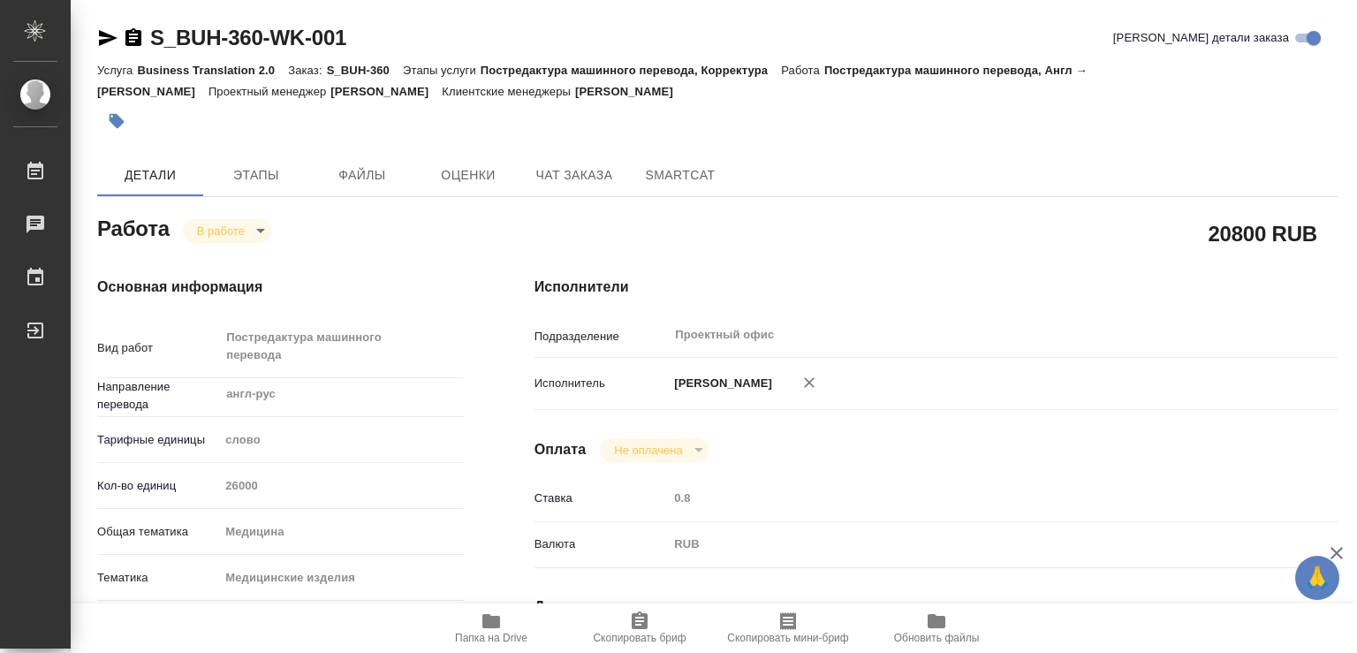
click at [479, 617] on span "Папка на Drive" at bounding box center [490, 627] width 127 height 34
